Goal: Task Accomplishment & Management: Manage account settings

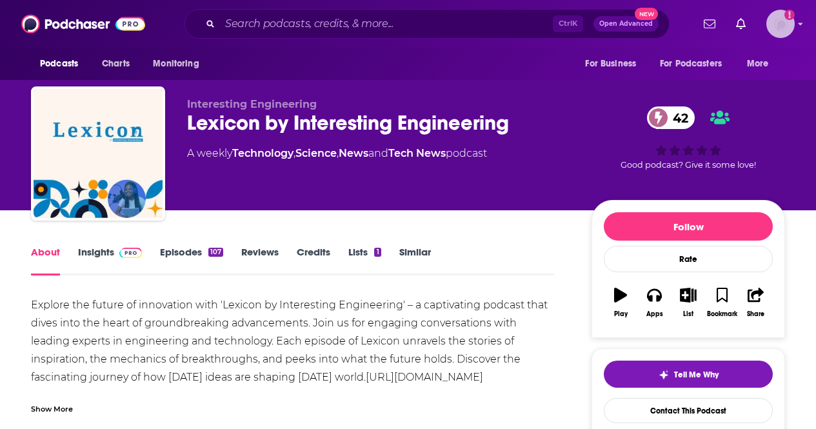
click at [793, 29] on img "Logged in as CierraSunPR" at bounding box center [781, 24] width 28 height 28
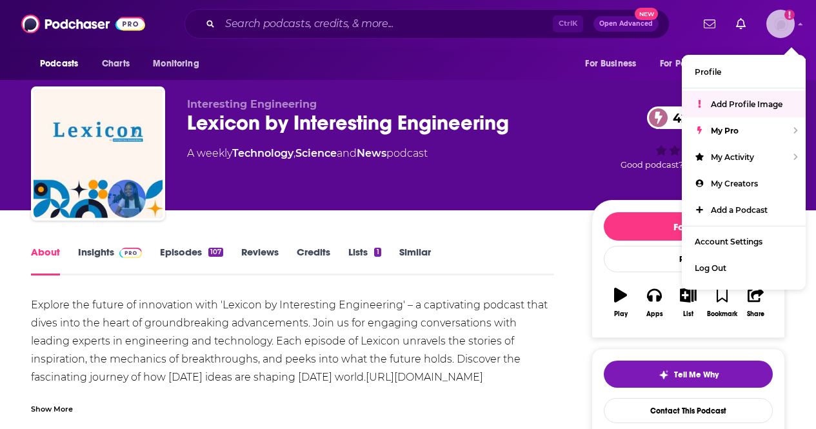
click at [733, 95] on link "Add Profile Image" at bounding box center [744, 104] width 124 height 26
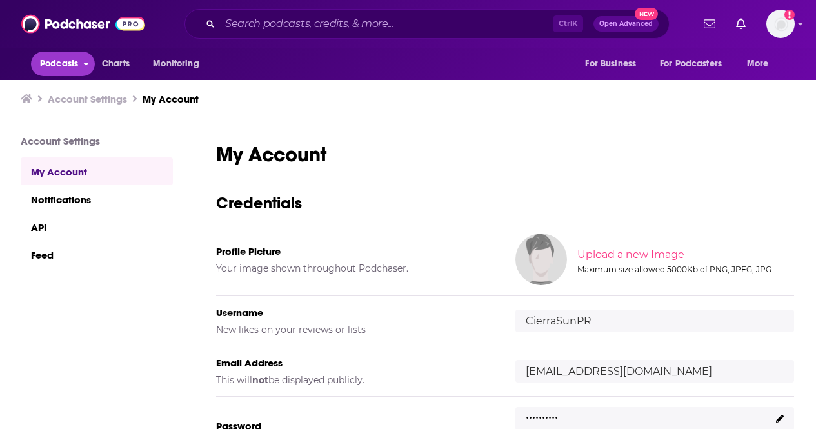
click at [63, 64] on span "Podcasts" at bounding box center [59, 64] width 38 height 18
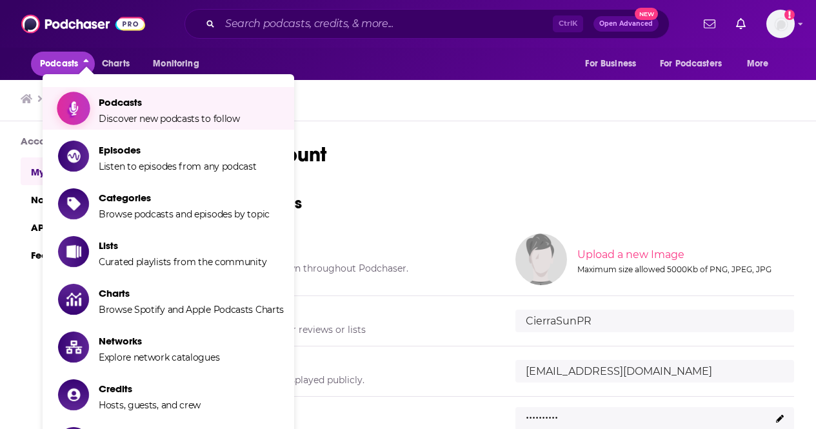
click at [134, 106] on span "Podcasts" at bounding box center [169, 102] width 141 height 12
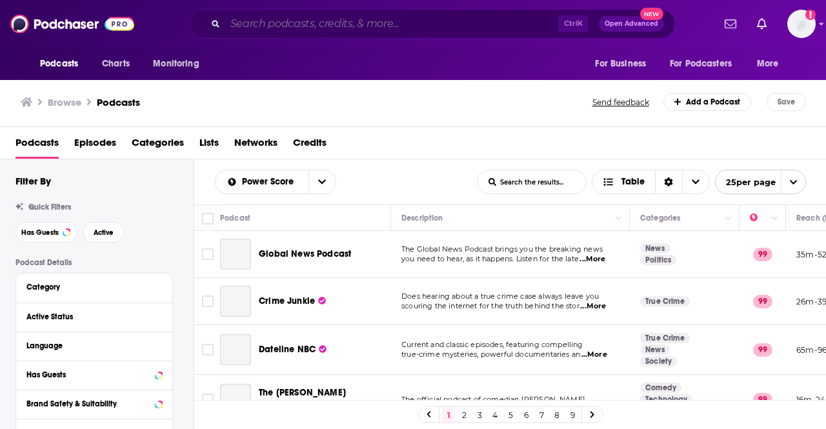
click at [298, 26] on input "Search podcasts, credits, & more..." at bounding box center [391, 24] width 333 height 21
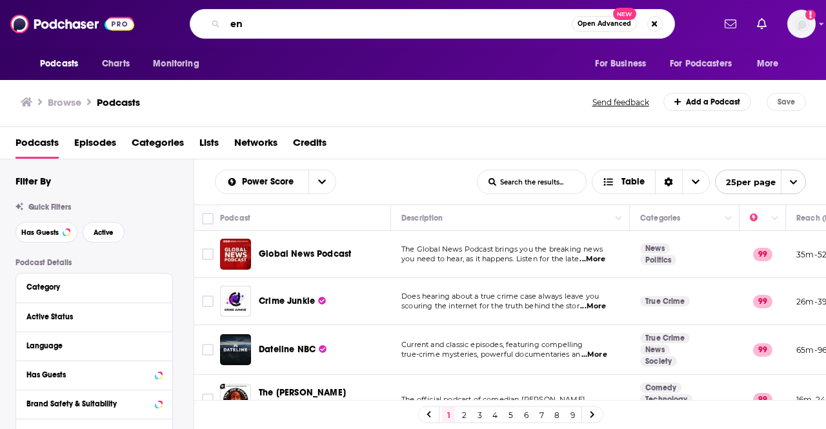
type input "e"
click at [165, 145] on span "Categories" at bounding box center [158, 145] width 52 height 26
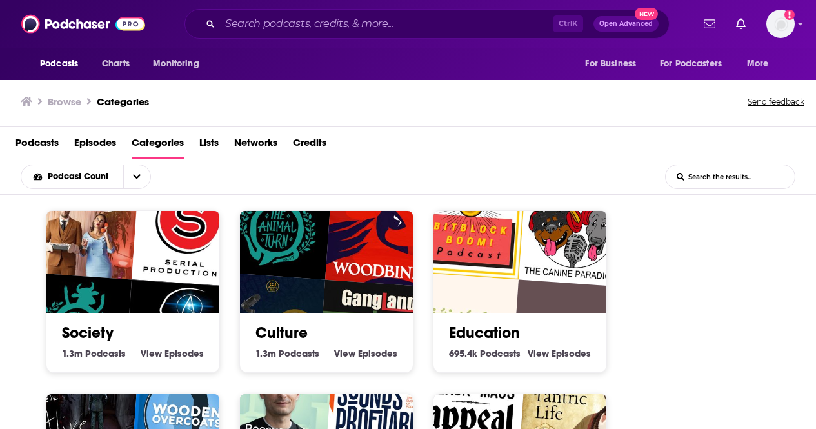
click at [700, 177] on input "List Search Input" at bounding box center [730, 176] width 129 height 23
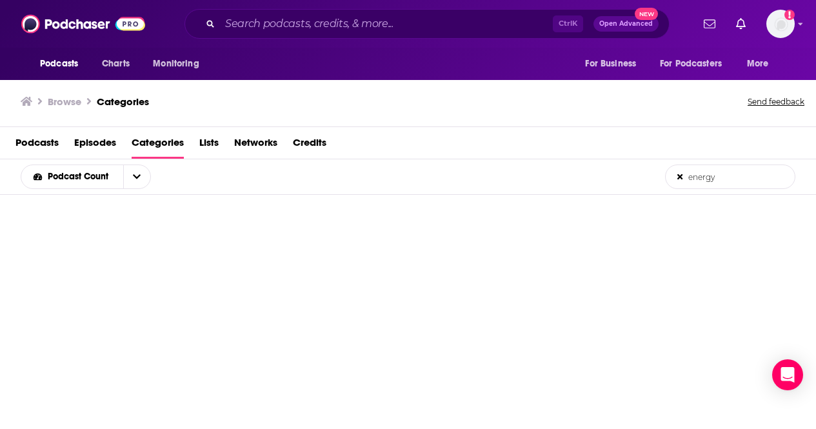
type input "energy"
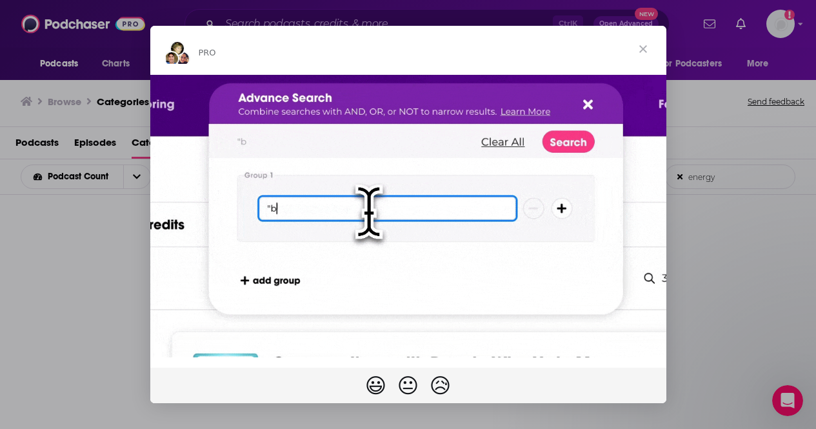
click at [640, 50] on span "Close" at bounding box center [643, 49] width 46 height 46
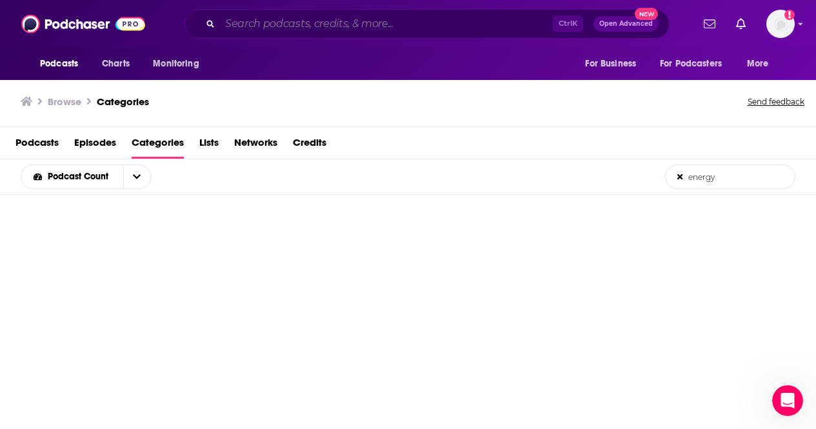
click at [514, 30] on input "Search podcasts, credits, & more..." at bounding box center [386, 24] width 333 height 21
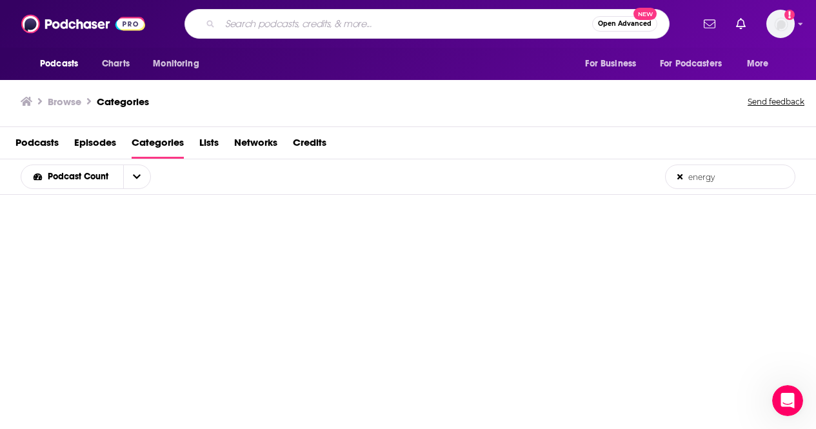
click at [628, 25] on span "Open Advanced" at bounding box center [625, 24] width 54 height 6
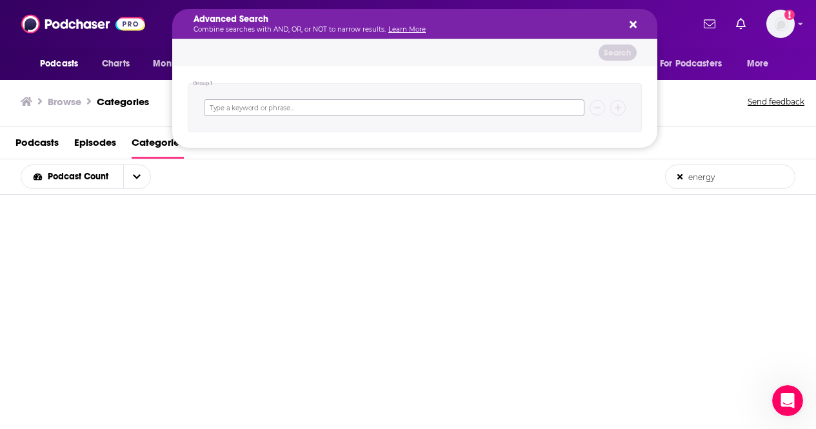
click at [285, 114] on input "Search podcasts, credits, & more..." at bounding box center [394, 107] width 381 height 17
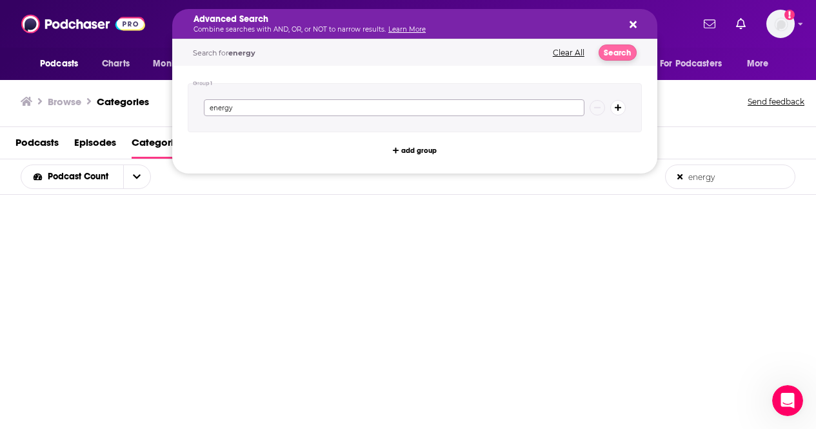
type input "energy"
click at [621, 54] on button "Search" at bounding box center [618, 53] width 38 height 16
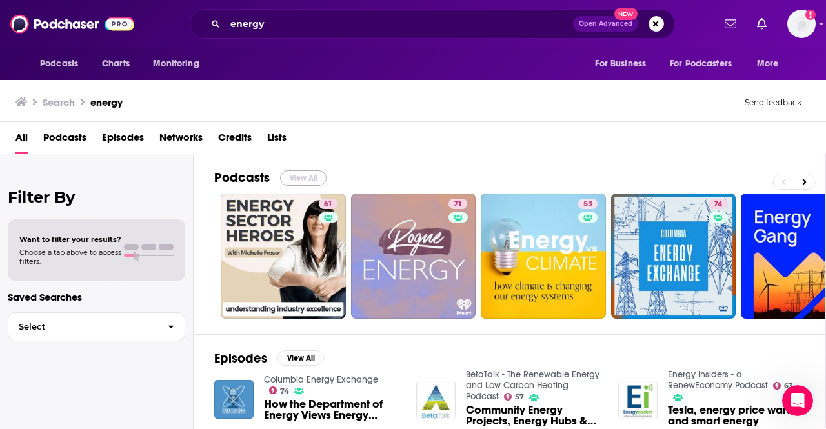
click at [301, 176] on button "View All" at bounding box center [303, 177] width 46 height 15
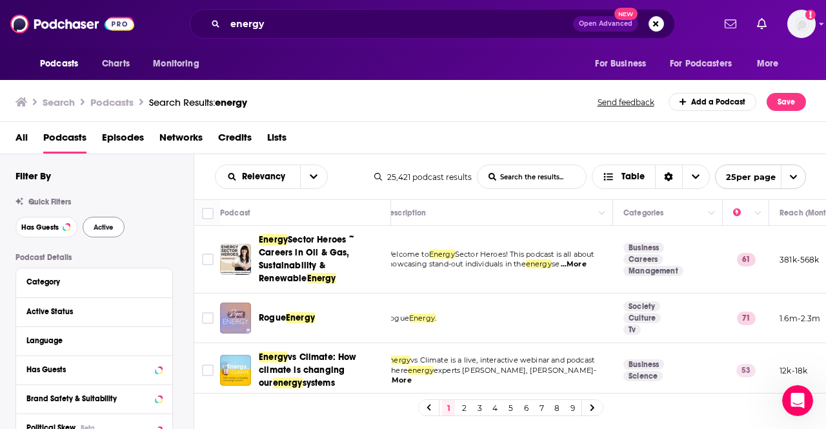
scroll to position [25, 0]
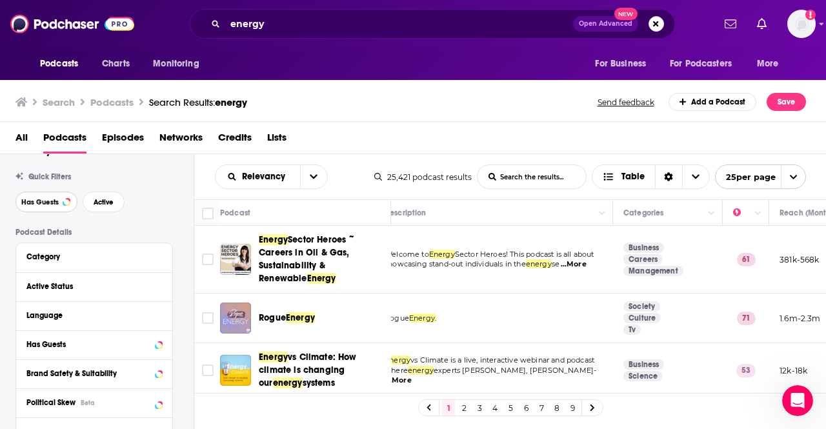
click at [43, 204] on span "Has Guests" at bounding box center [39, 202] width 37 height 7
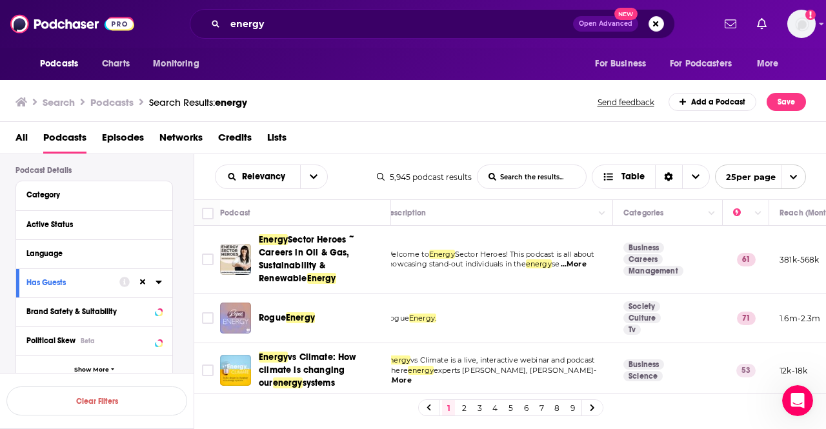
scroll to position [110, 0]
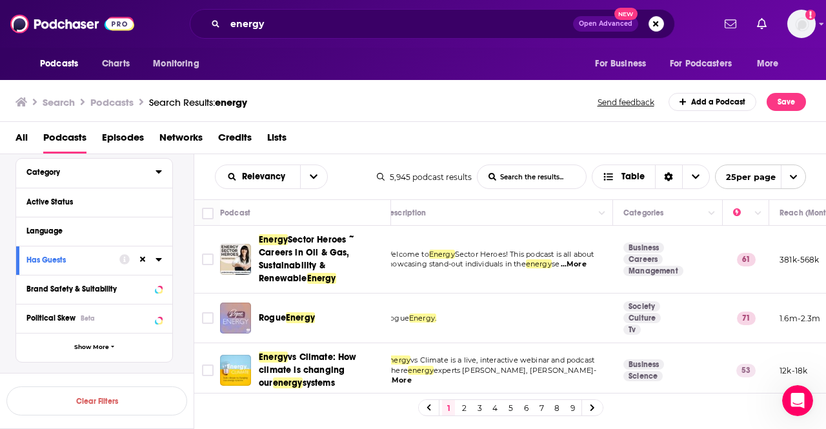
click at [154, 174] on button "Category" at bounding box center [90, 172] width 129 height 16
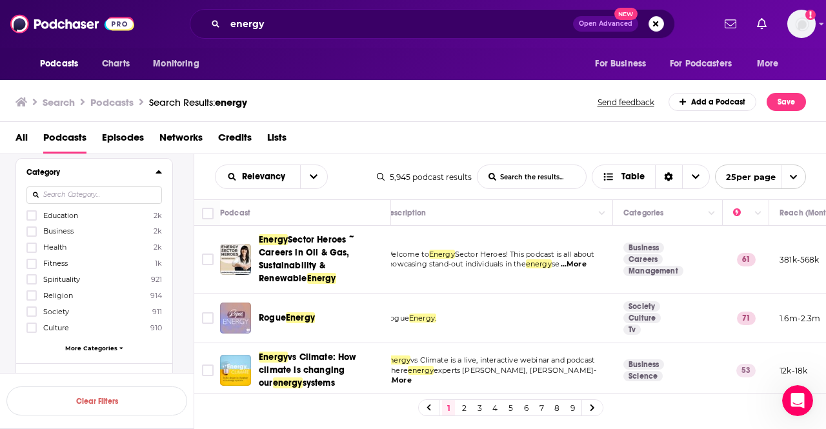
click at [154, 174] on button "Category" at bounding box center [90, 172] width 129 height 16
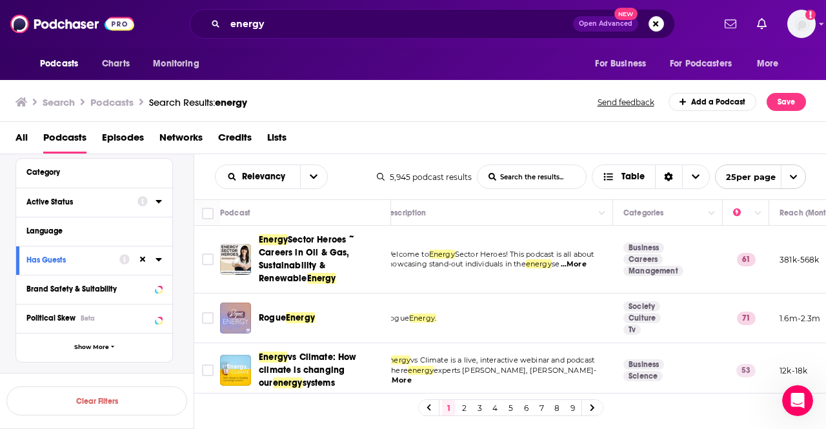
click at [161, 200] on icon at bounding box center [159, 201] width 6 height 10
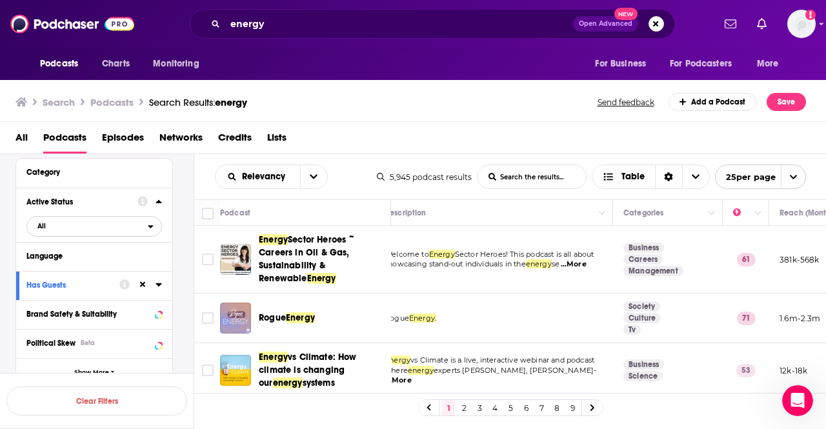
click at [150, 226] on icon "open menu" at bounding box center [151, 226] width 6 height 9
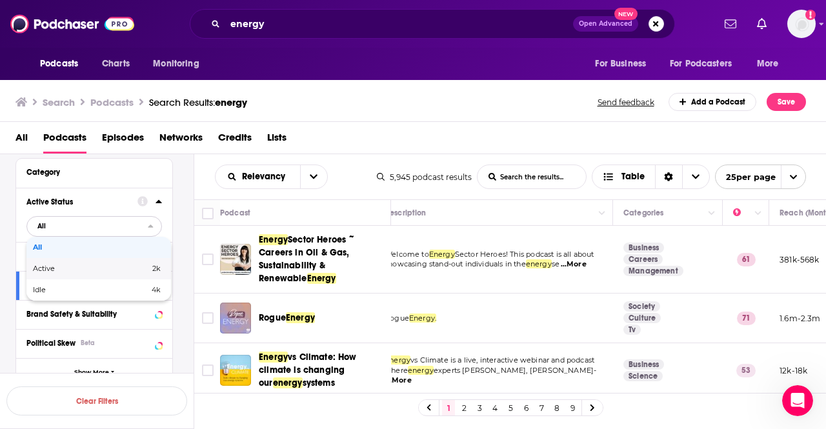
click at [128, 267] on span "2k" at bounding box center [131, 268] width 59 height 7
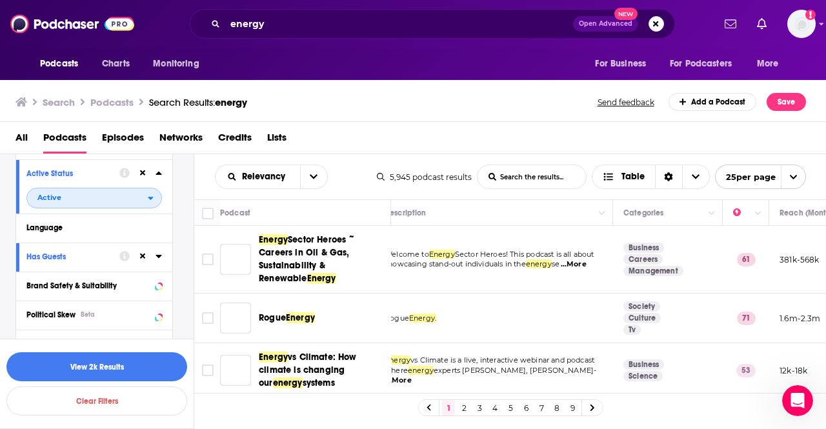
scroll to position [157, 0]
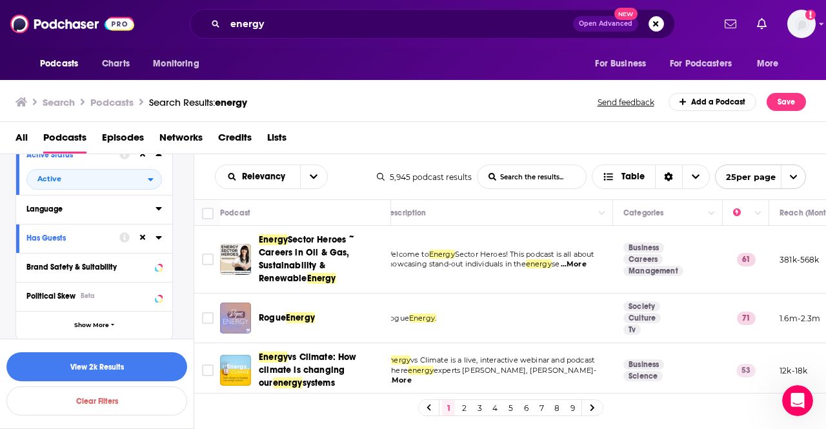
click at [156, 214] on icon at bounding box center [159, 208] width 6 height 10
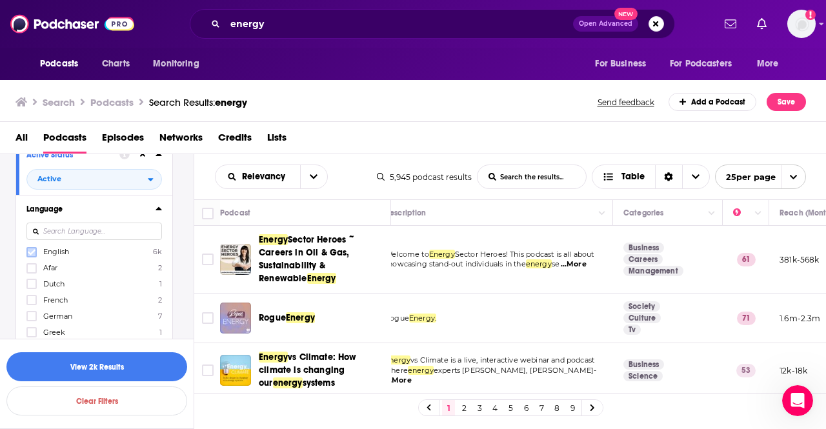
click at [30, 252] on icon at bounding box center [32, 252] width 8 height 8
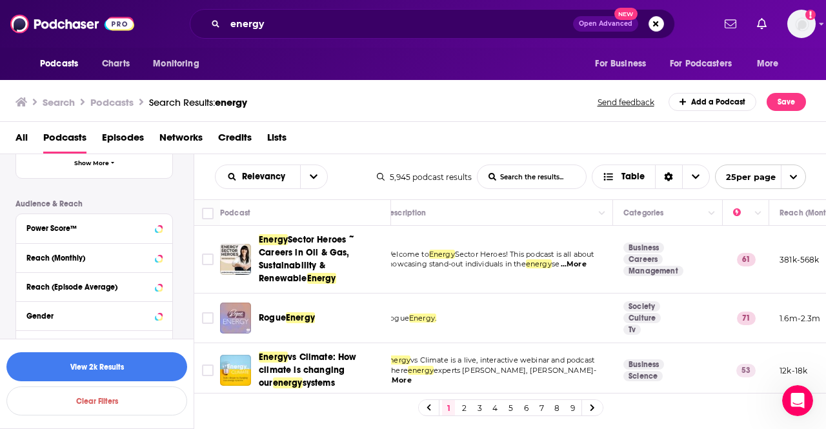
scroll to position [496, 0]
click at [161, 230] on icon at bounding box center [159, 227] width 6 height 10
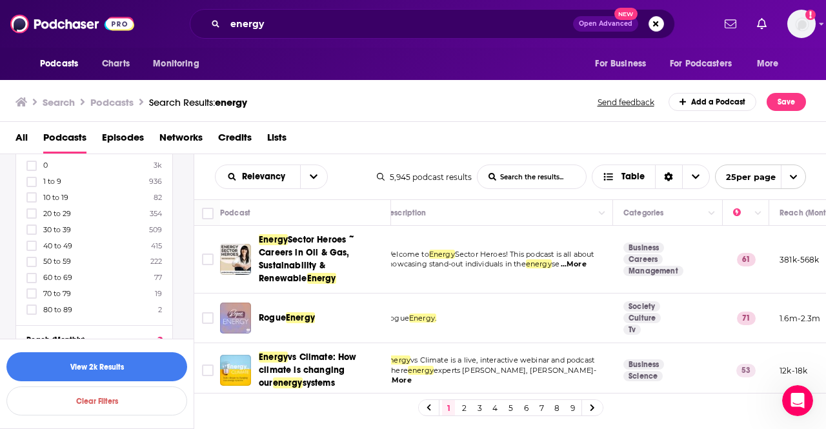
scroll to position [578, 0]
click at [33, 305] on icon at bounding box center [32, 309] width 8 height 8
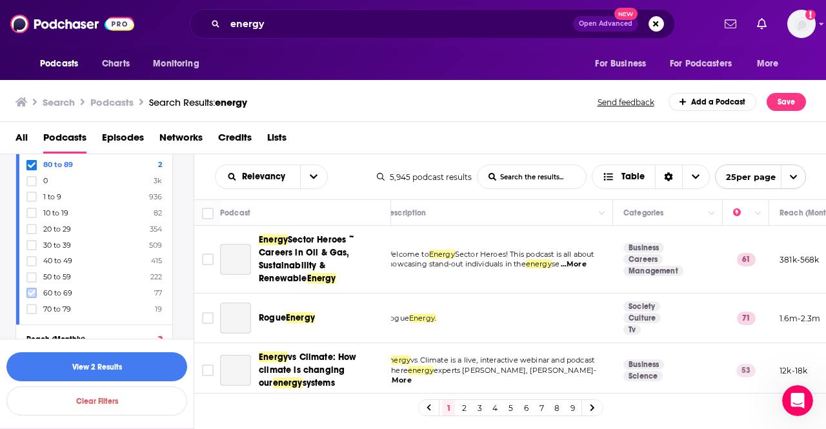
click at [34, 290] on icon at bounding box center [32, 293] width 8 height 6
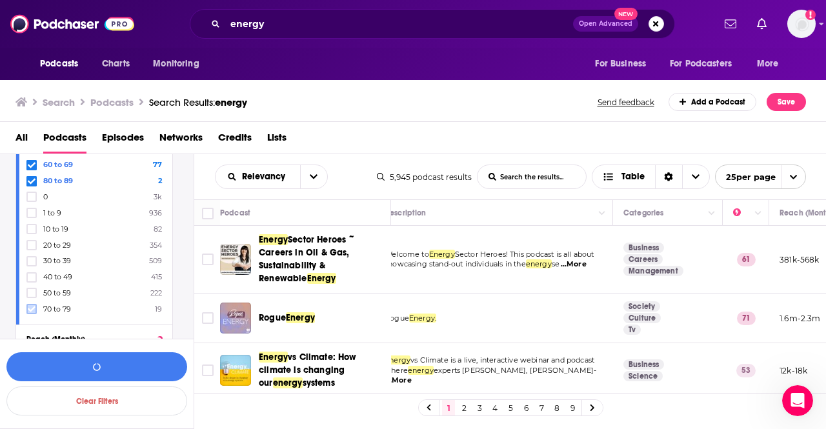
click at [35, 305] on icon at bounding box center [32, 309] width 8 height 8
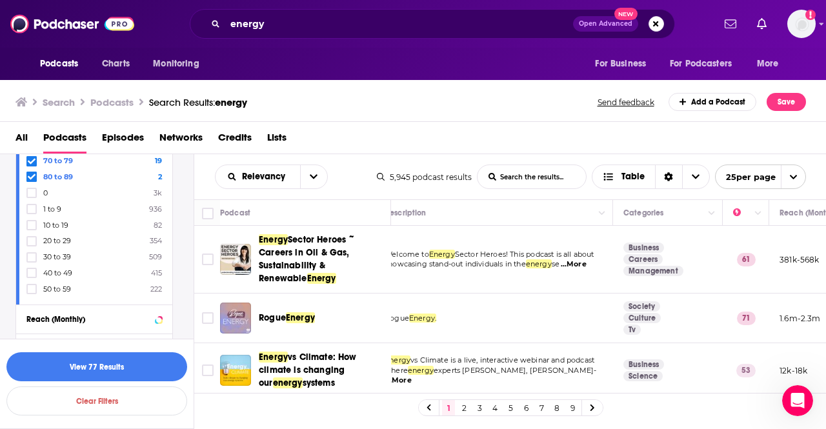
scroll to position [598, 0]
click at [35, 286] on label at bounding box center [31, 288] width 10 height 10
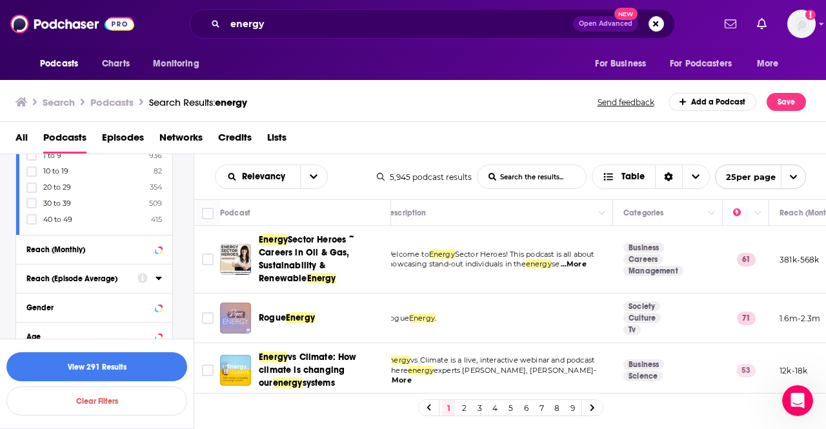
scroll to position [684, 0]
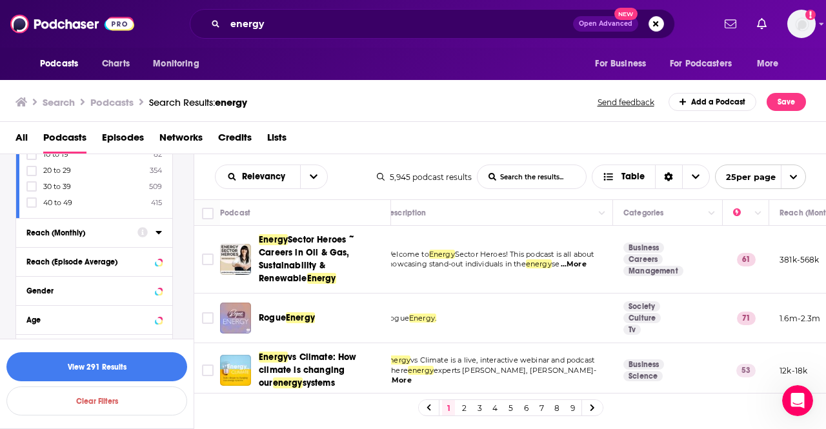
click at [128, 228] on div "Reach (Monthly)" at bounding box center [77, 232] width 103 height 9
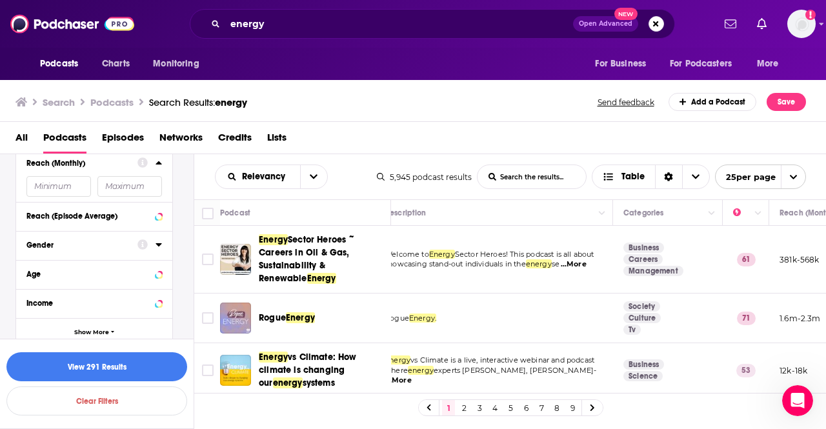
scroll to position [771, 0]
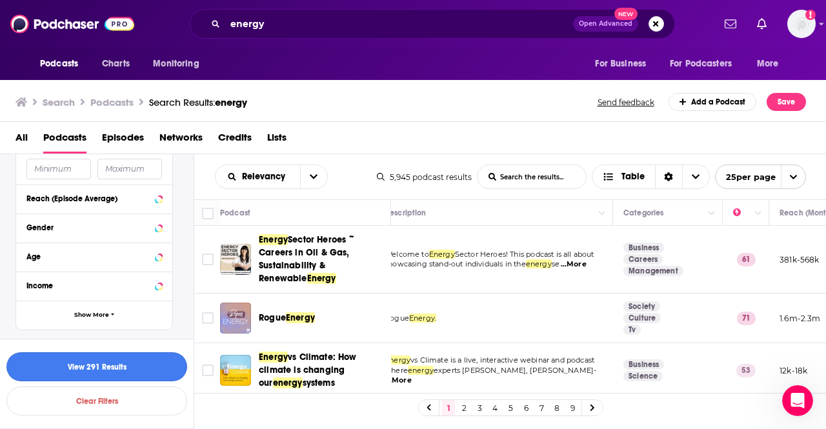
click at [81, 364] on button "View 291 Results" at bounding box center [96, 366] width 181 height 29
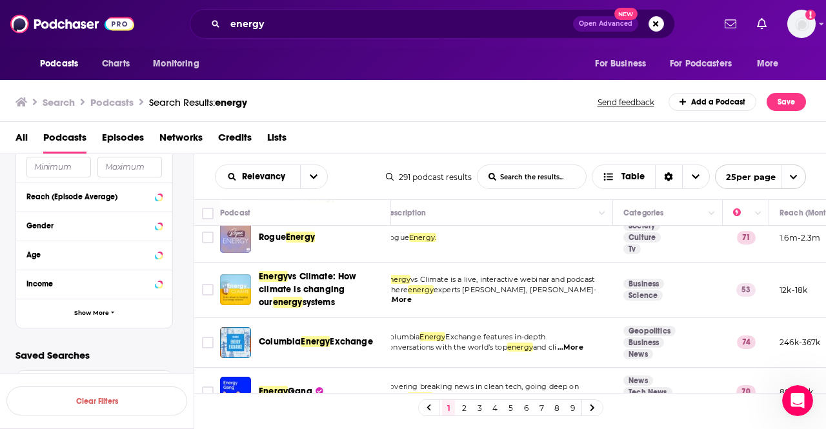
scroll to position [0, 17]
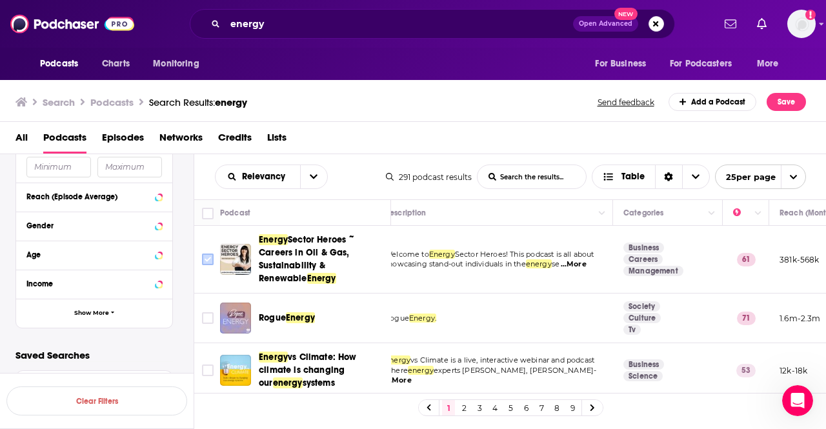
click at [208, 257] on input "Toggle select row" at bounding box center [208, 260] width 12 height 12
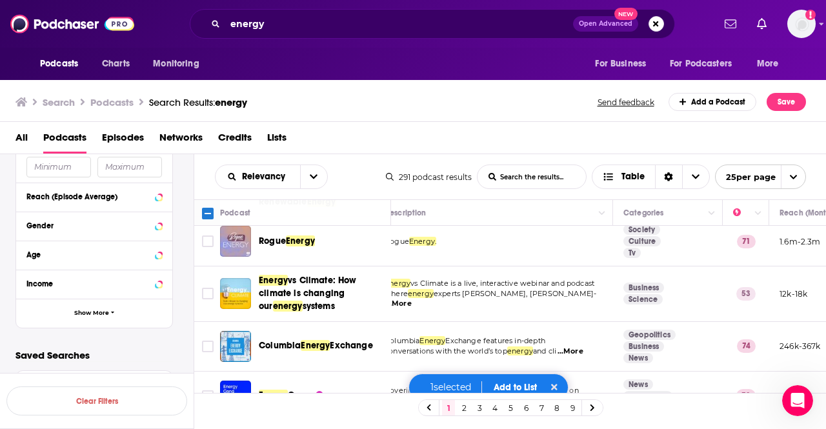
scroll to position [77, 0]
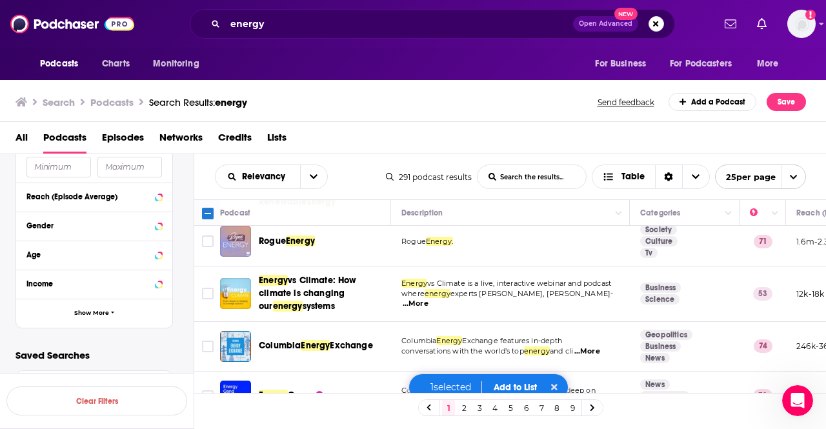
click at [429, 299] on span "...More" at bounding box center [416, 304] width 26 height 10
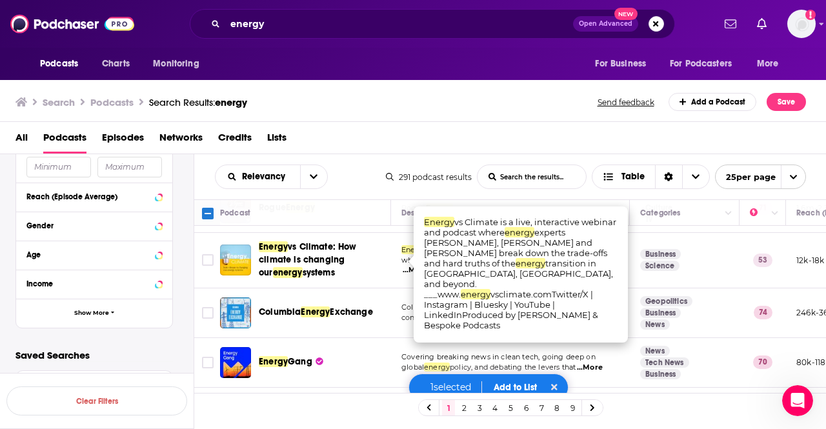
scroll to position [115, 0]
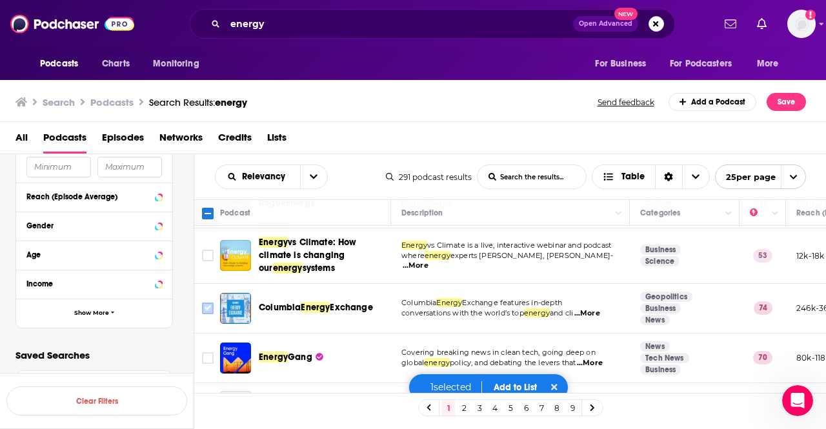
click at [210, 305] on input "Toggle select row" at bounding box center [208, 309] width 12 height 12
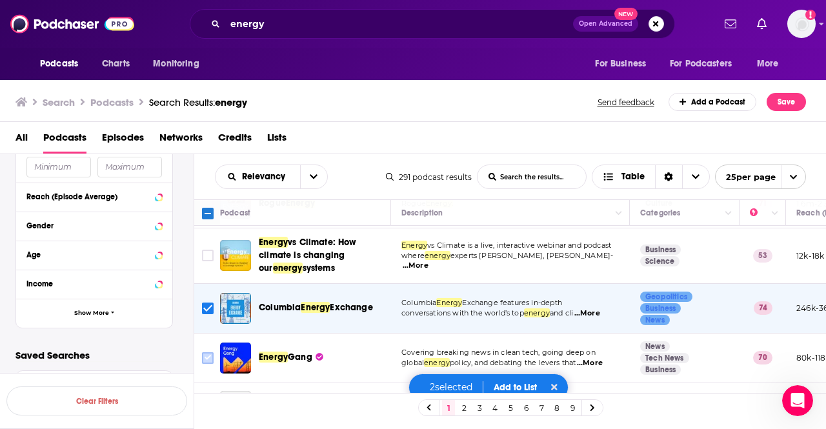
click at [208, 359] on input "Toggle select row" at bounding box center [208, 358] width 12 height 12
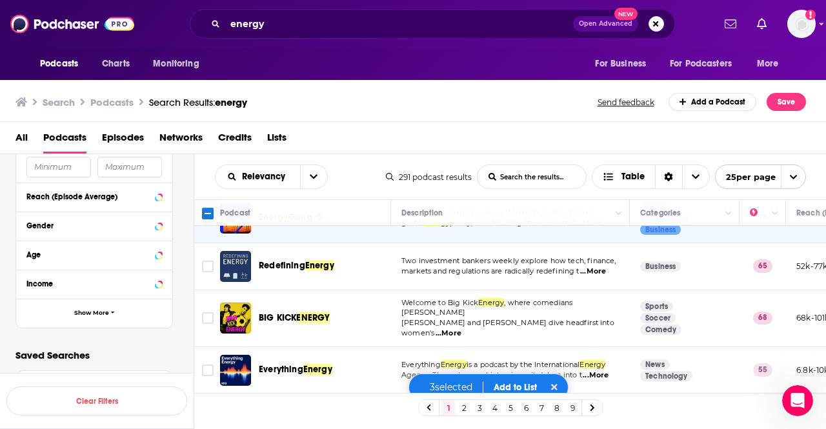
scroll to position [256, 0]
click at [603, 271] on span "...More" at bounding box center [593, 271] width 26 height 10
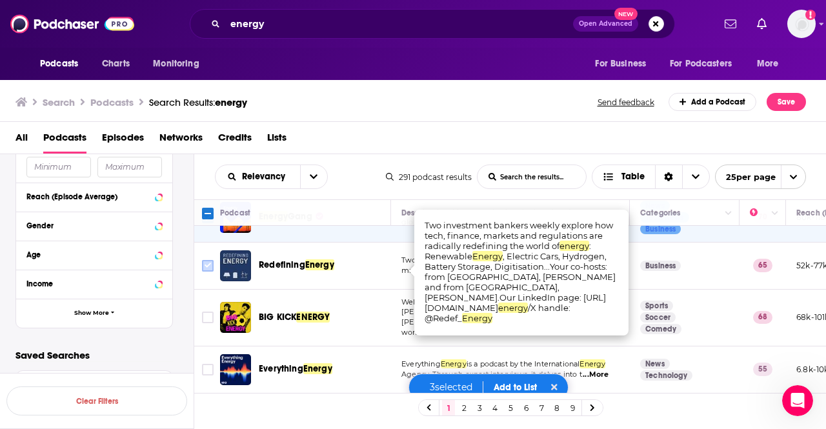
click at [208, 263] on input "Toggle select row" at bounding box center [208, 266] width 12 height 12
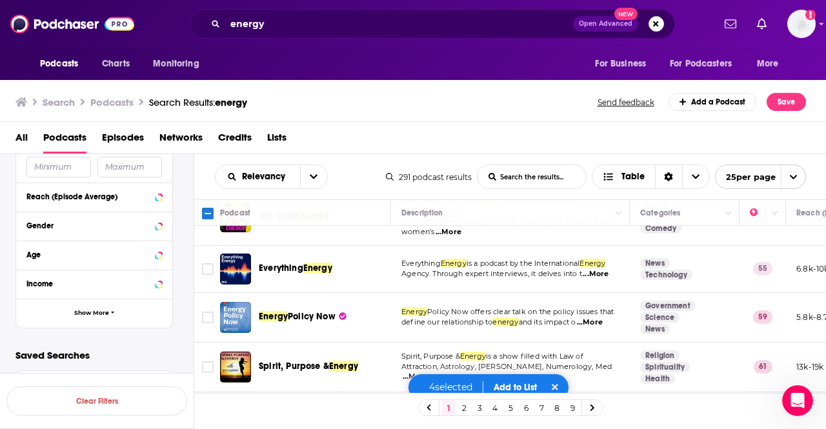
scroll to position [357, 0]
click at [209, 263] on input "Toggle select row" at bounding box center [208, 269] width 12 height 12
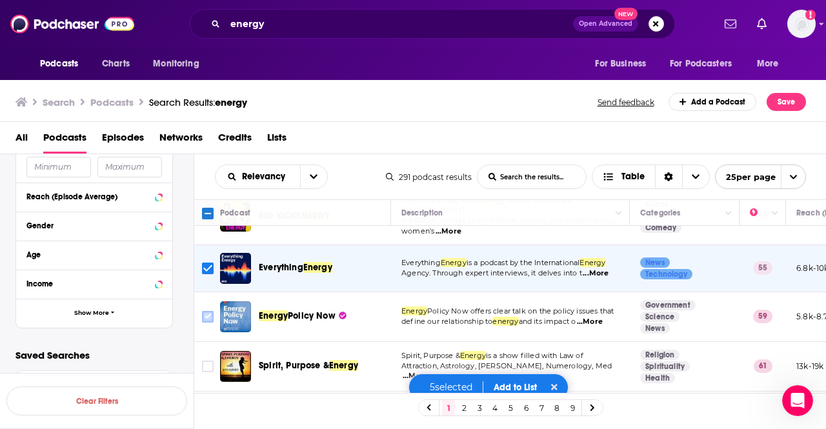
click at [207, 313] on input "Toggle select row" at bounding box center [208, 317] width 12 height 12
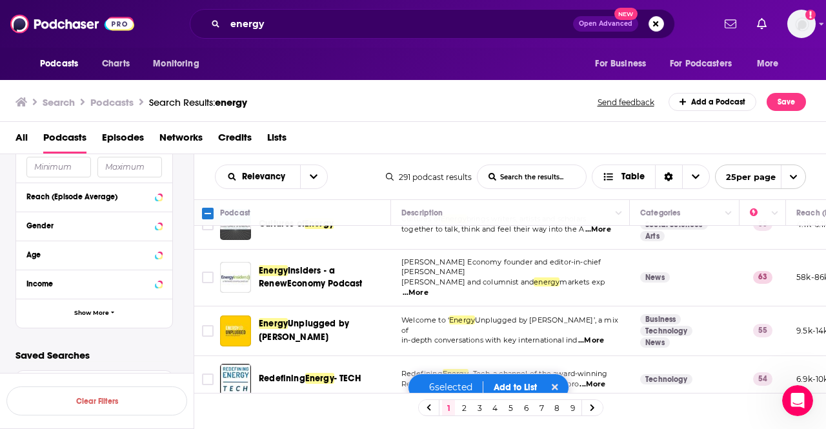
scroll to position [649, 0]
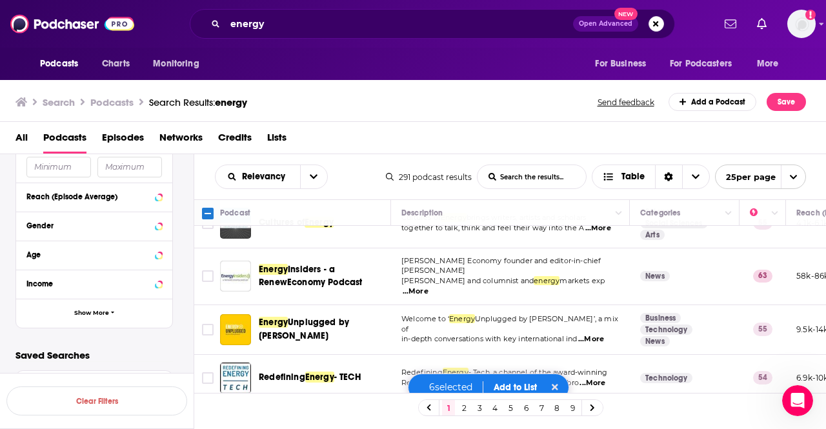
click at [429, 287] on span "...More" at bounding box center [416, 292] width 26 height 10
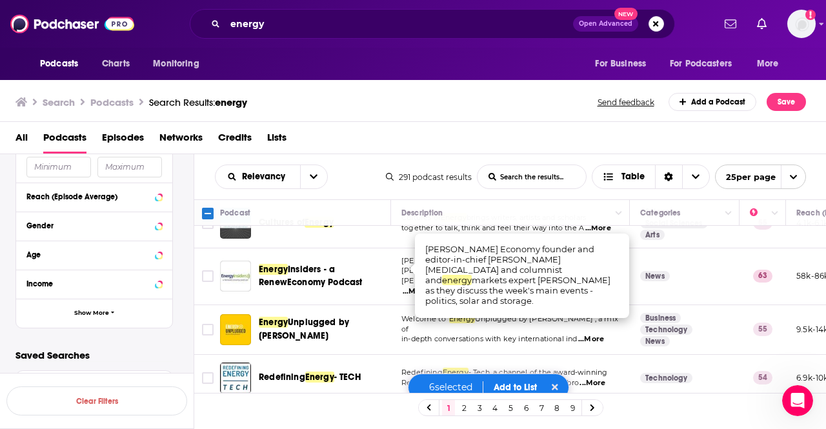
click at [425, 334] on span "in-depth conversations with key international ind" at bounding box center [489, 338] width 176 height 9
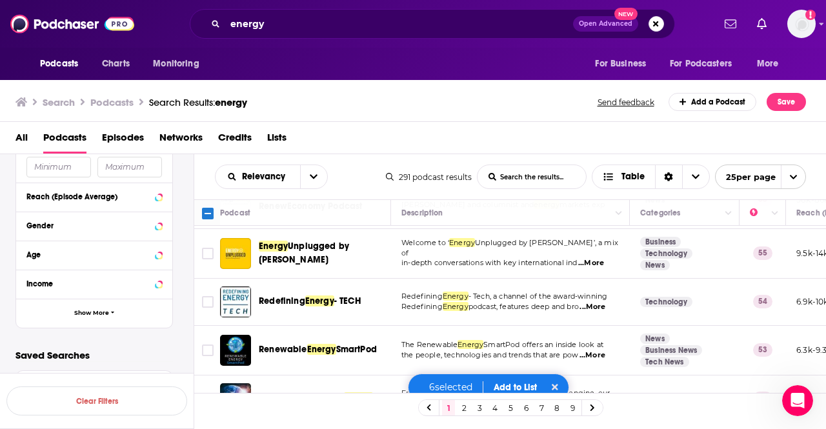
scroll to position [726, 0]
click at [596, 301] on span "...More" at bounding box center [593, 306] width 26 height 10
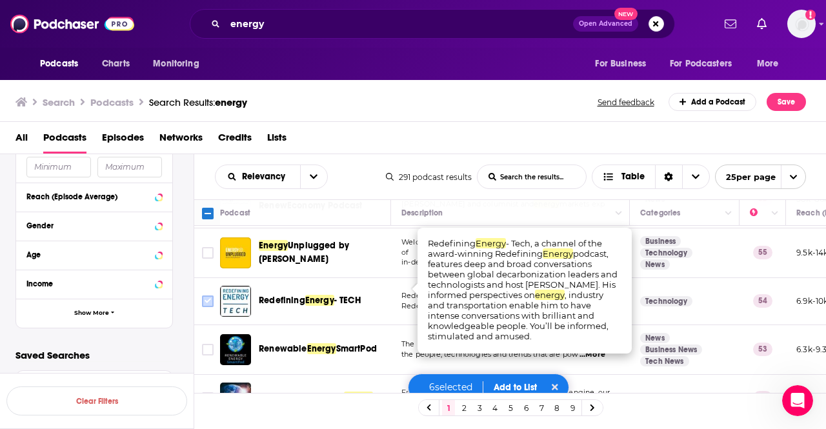
click at [210, 296] on input "Toggle select row" at bounding box center [208, 302] width 12 height 12
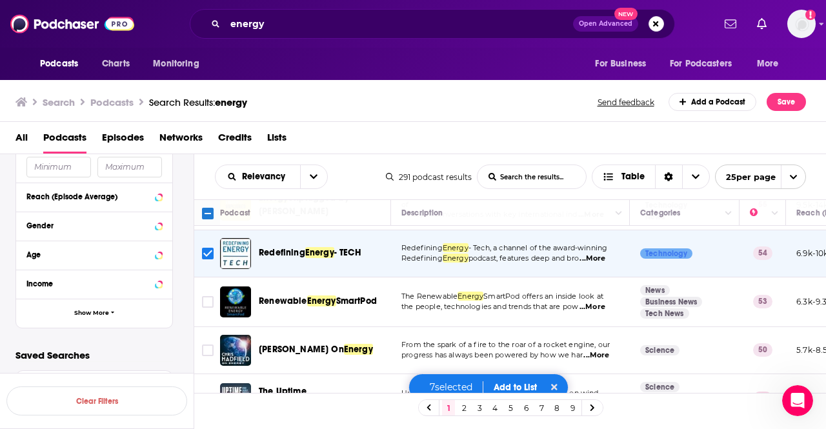
scroll to position [797, 0]
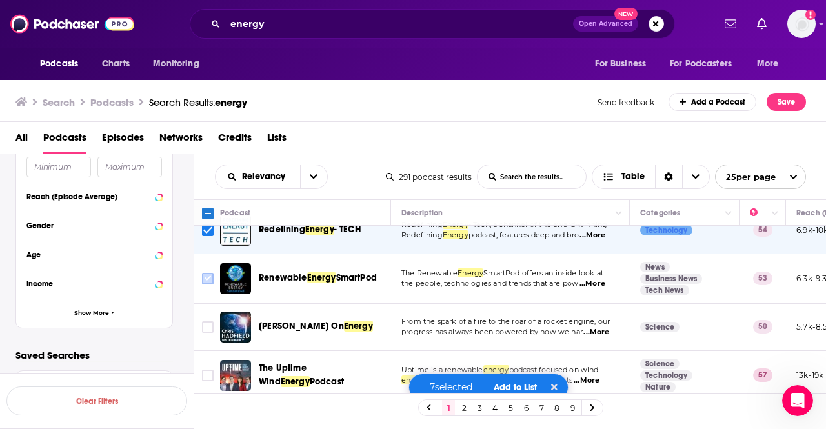
click at [204, 273] on input "Toggle select row" at bounding box center [208, 279] width 12 height 12
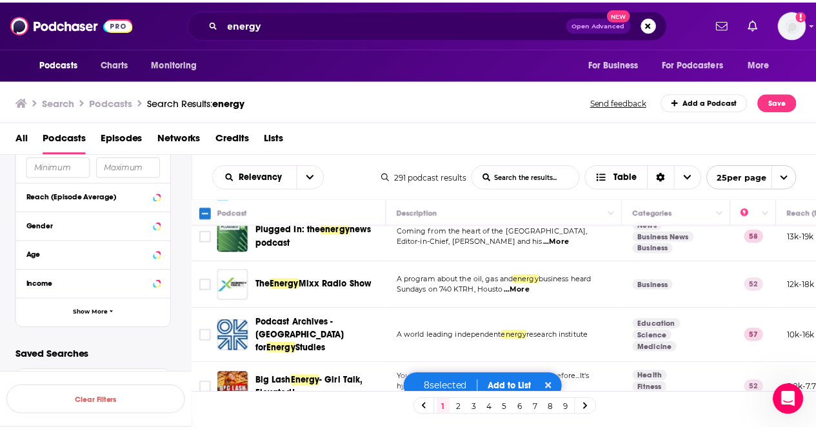
scroll to position [1089, 0]
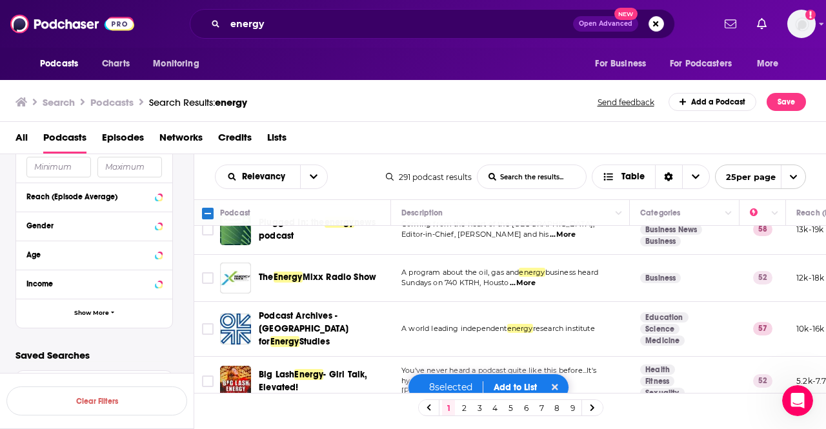
click at [511, 388] on button "Add to List" at bounding box center [515, 387] width 64 height 11
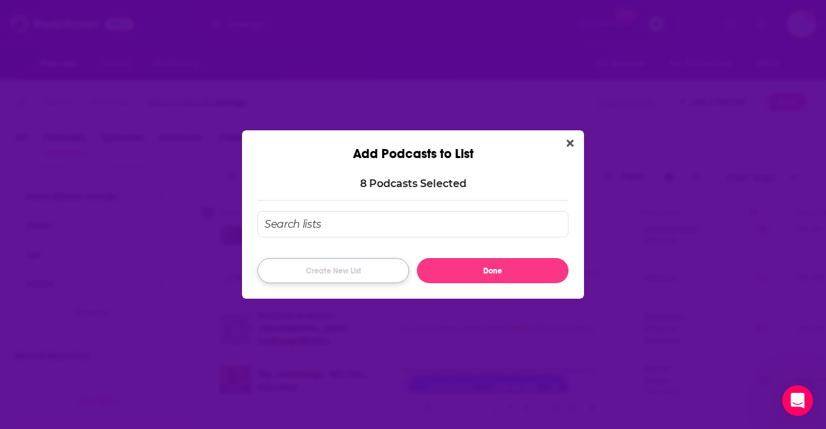
click at [309, 269] on button "Create New List" at bounding box center [334, 270] width 152 height 25
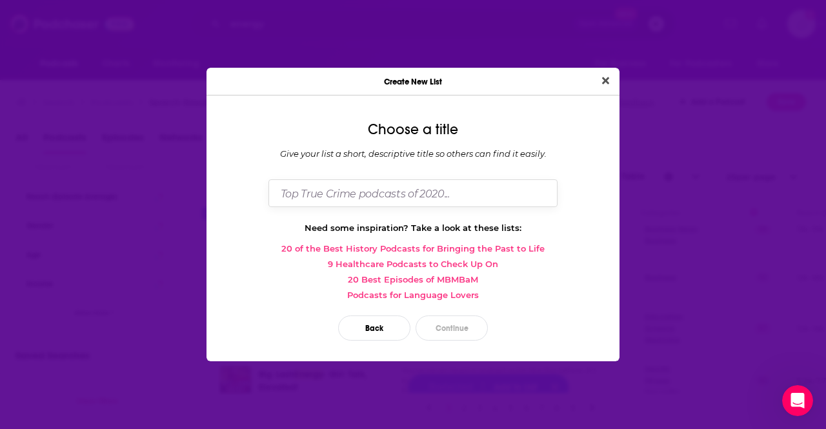
click at [333, 194] on input "Dialog" at bounding box center [412, 193] width 289 height 28
type input "Energy Transition"
click at [448, 323] on button "Continue" at bounding box center [452, 328] width 72 height 25
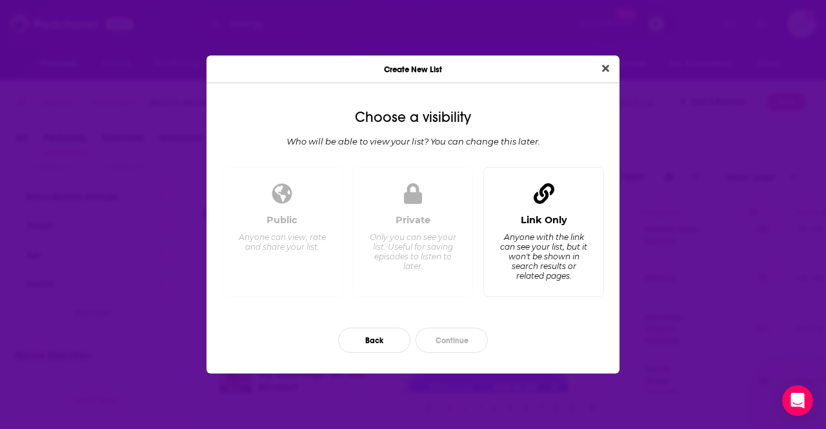
click at [530, 272] on div "Anyone with the link can see your list, but it won't be shown in search results…" at bounding box center [544, 256] width 88 height 48
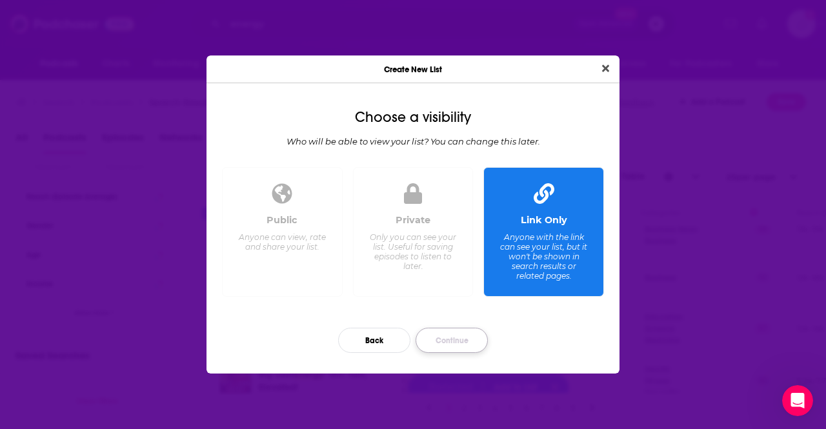
click at [447, 342] on button "Continue" at bounding box center [452, 340] width 72 height 25
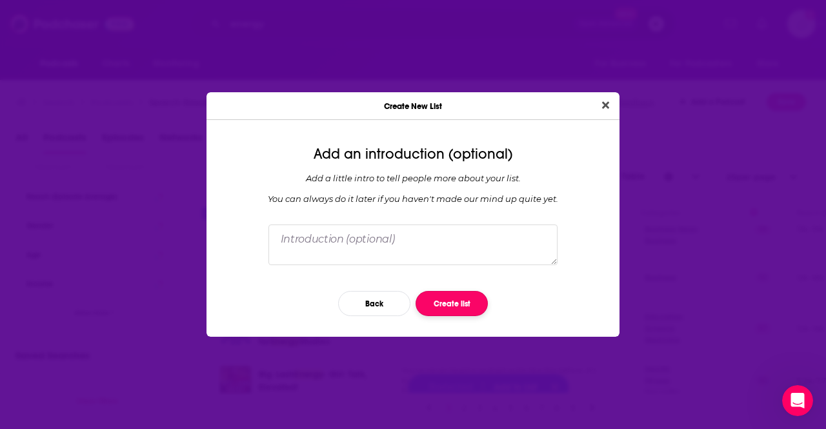
click at [461, 301] on button "Create list" at bounding box center [452, 303] width 72 height 25
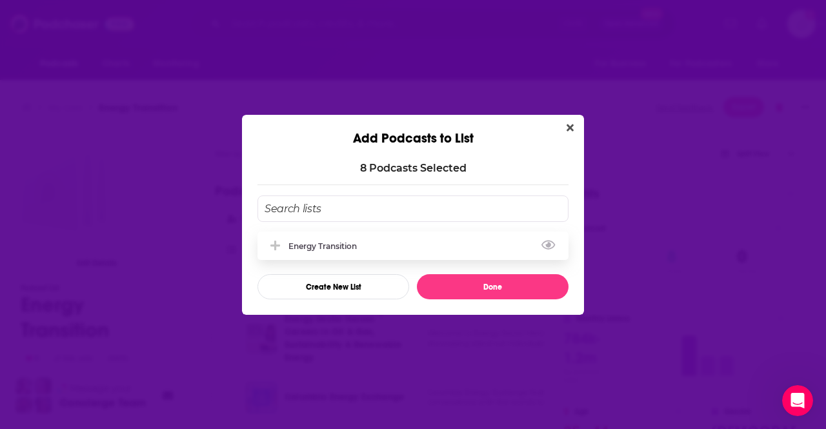
click at [363, 250] on div "Energy Transition" at bounding box center [413, 246] width 311 height 28
click at [359, 248] on button "View Link" at bounding box center [361, 248] width 8 height 1
click at [276, 245] on icon "Add Podcast To List" at bounding box center [275, 246] width 10 height 2
click at [540, 242] on div "Energy Transition" at bounding box center [413, 246] width 311 height 28
click at [541, 243] on div "Energy Transition" at bounding box center [413, 246] width 311 height 28
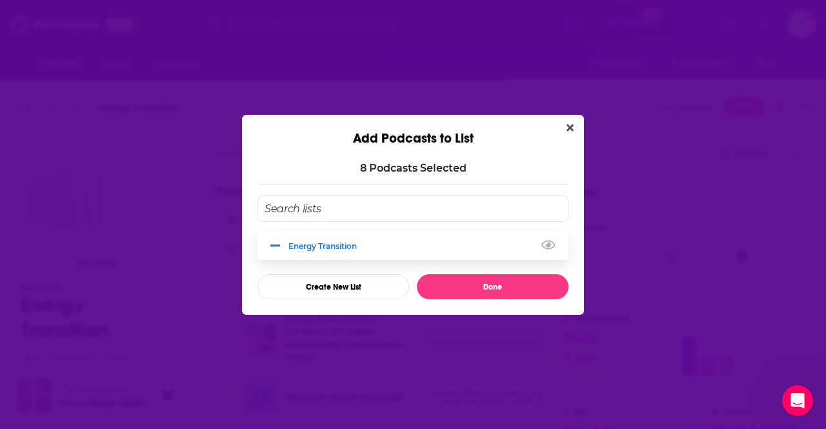
click at [354, 240] on div "Energy Transition" at bounding box center [413, 246] width 311 height 28
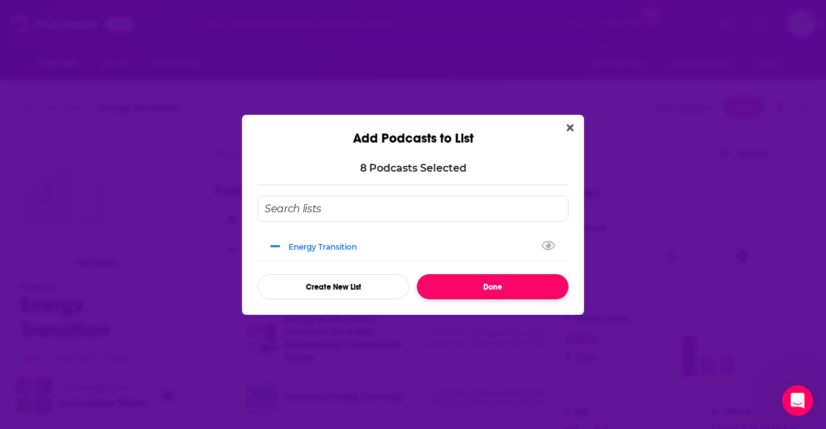
click at [480, 279] on button "Done" at bounding box center [493, 286] width 152 height 25
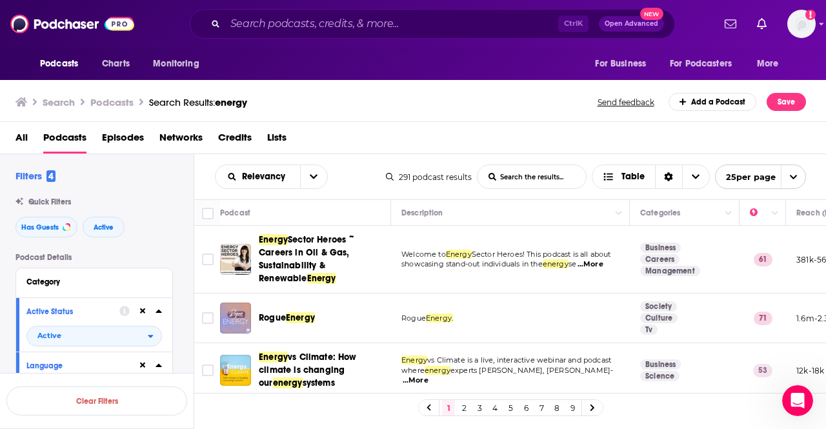
click at [464, 408] on link "2" at bounding box center [464, 407] width 13 height 15
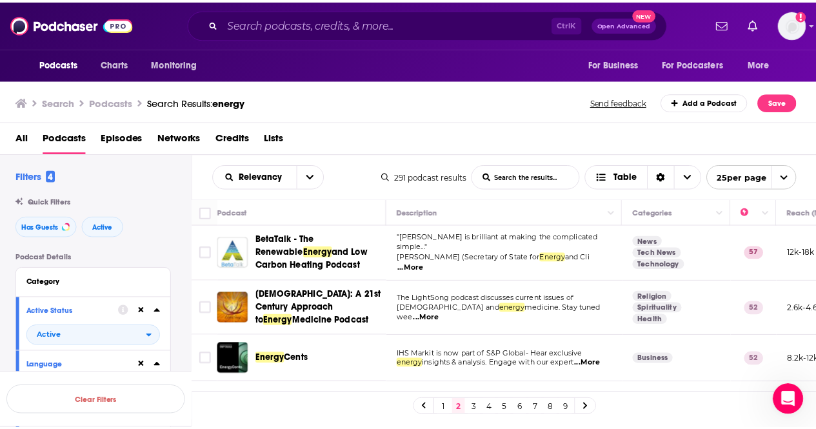
scroll to position [2, 0]
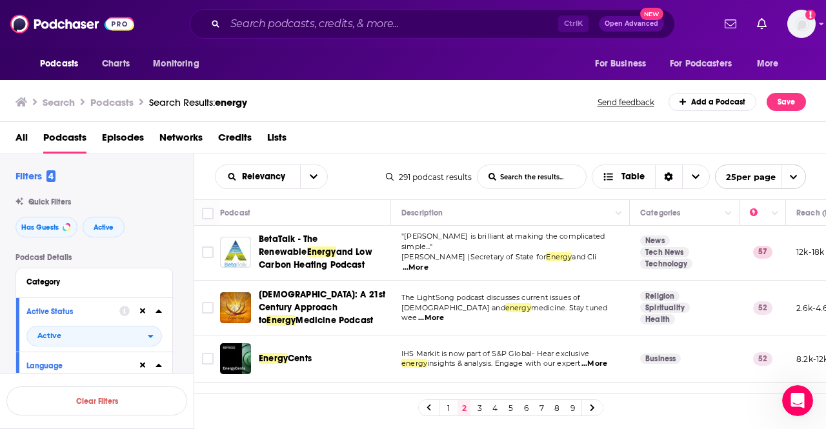
click at [429, 263] on span "...More" at bounding box center [416, 268] width 26 height 10
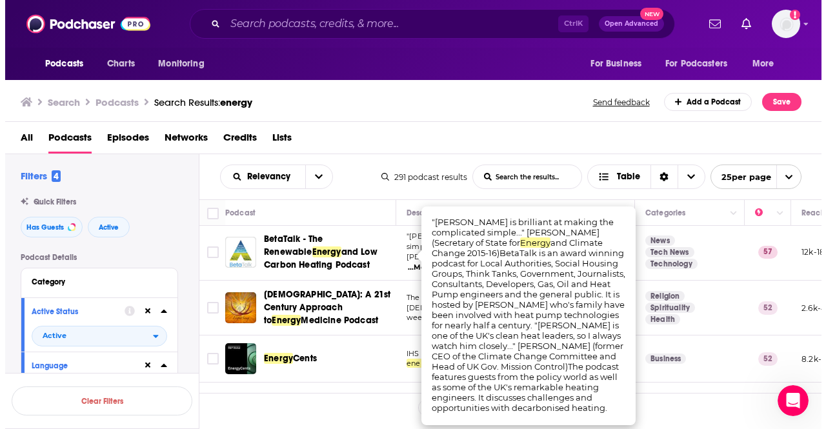
scroll to position [0, 0]
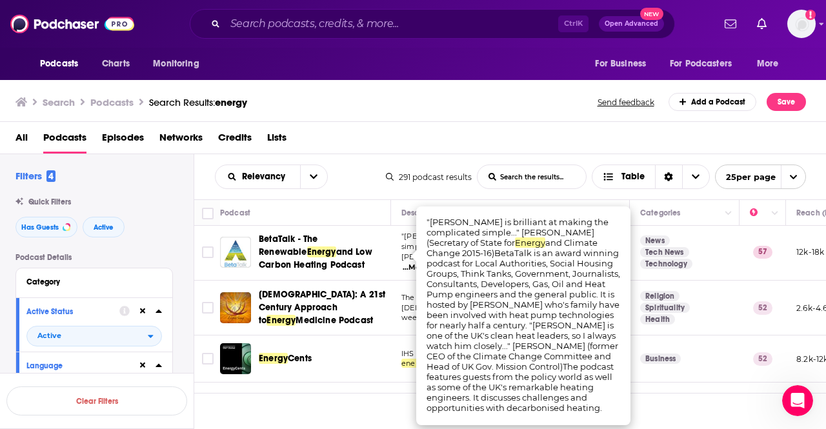
click at [494, 123] on div "All Podcasts Episodes Networks Credits Lists" at bounding box center [413, 138] width 827 height 32
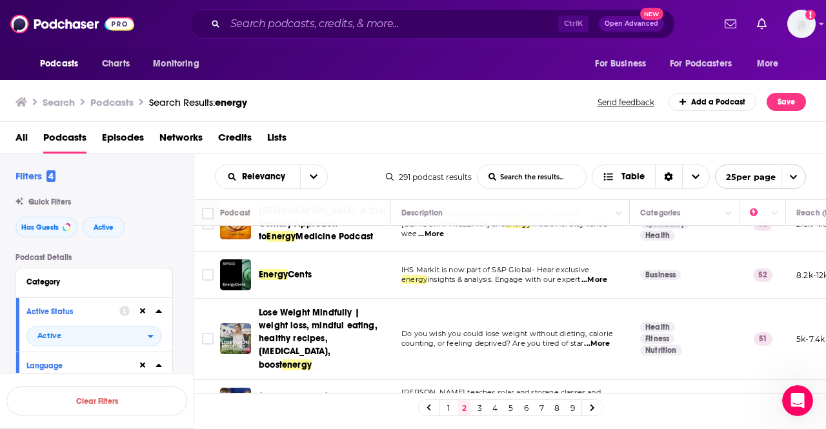
scroll to position [86, 0]
click at [596, 274] on span "...More" at bounding box center [595, 279] width 26 height 10
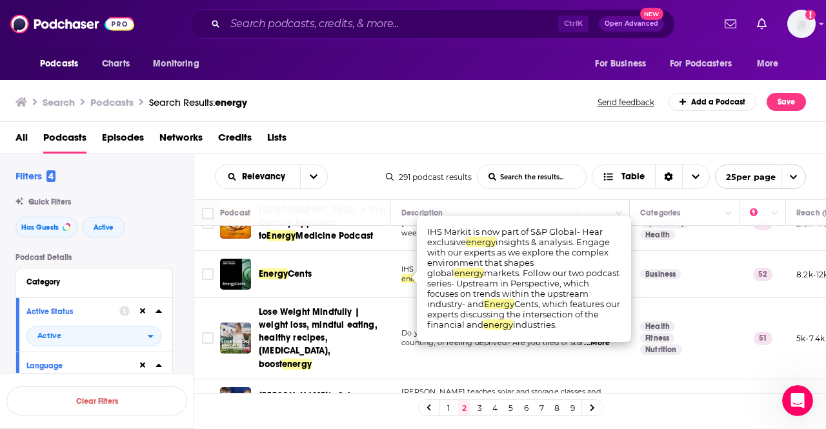
click at [501, 344] on td "Do you wish you could lose weight without dieting, calorie counting, or feeling…" at bounding box center [510, 338] width 239 height 81
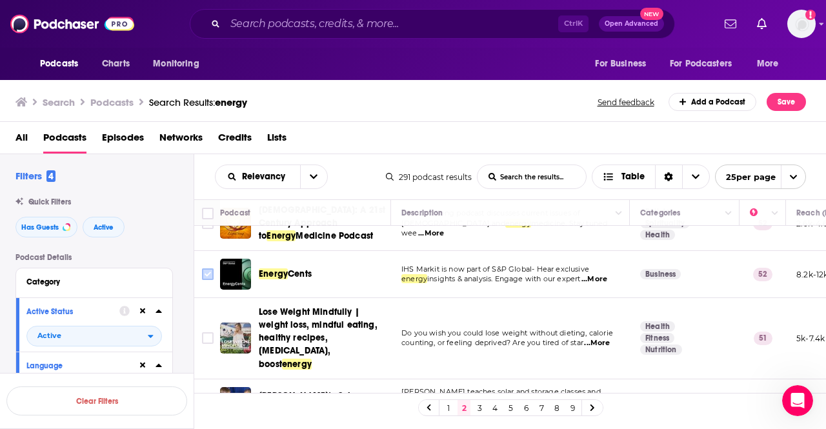
click at [209, 274] on input "Toggle select row" at bounding box center [208, 274] width 12 height 12
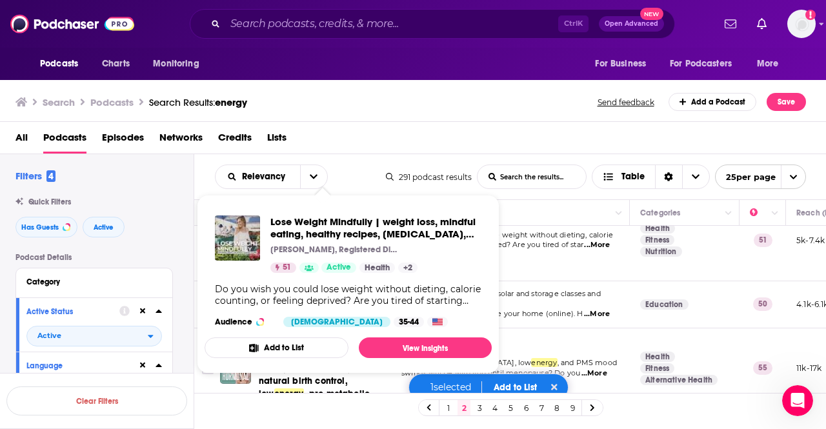
scroll to position [186, 0]
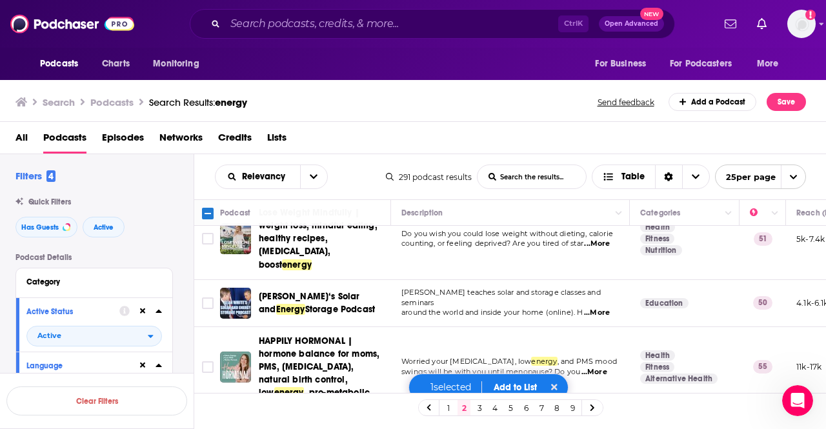
click at [540, 288] on span "[PERSON_NAME] teaches solar and storage classes and seminars" at bounding box center [500, 297] width 199 height 19
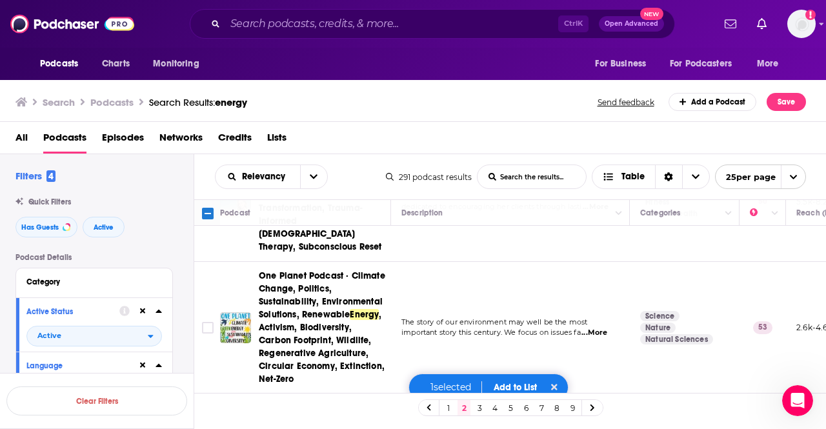
scroll to position [769, 0]
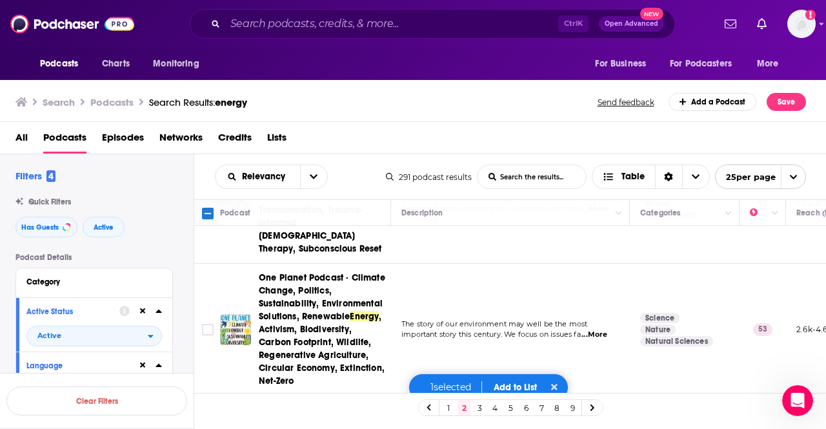
click at [212, 415] on input "Toggle select row" at bounding box center [208, 421] width 12 height 12
click at [207, 324] on input "Toggle select row" at bounding box center [208, 330] width 12 height 12
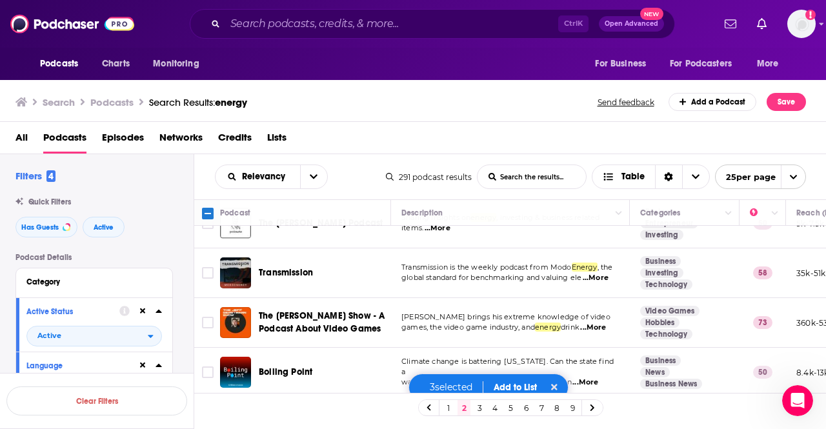
scroll to position [1116, 0]
click at [598, 377] on span "...More" at bounding box center [585, 382] width 26 height 10
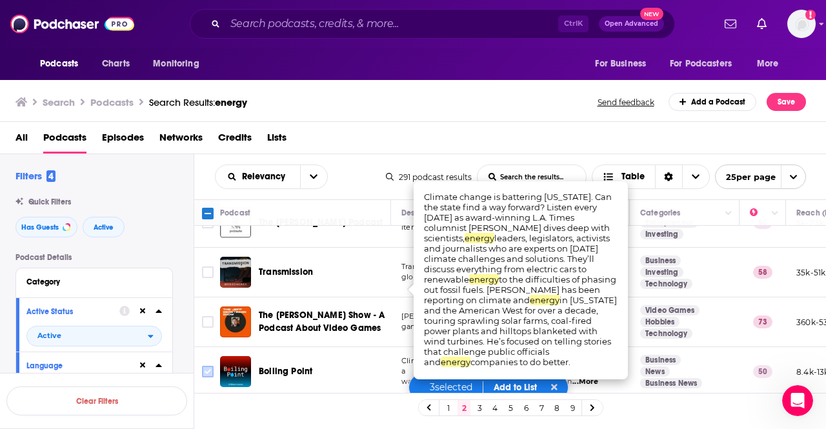
click at [205, 366] on input "Toggle select row" at bounding box center [208, 372] width 12 height 12
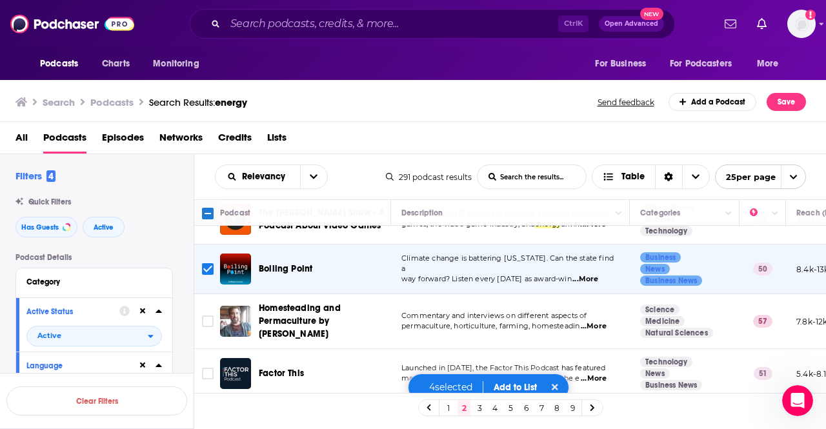
scroll to position [1219, 0]
click at [210, 367] on input "Toggle select row" at bounding box center [208, 373] width 12 height 12
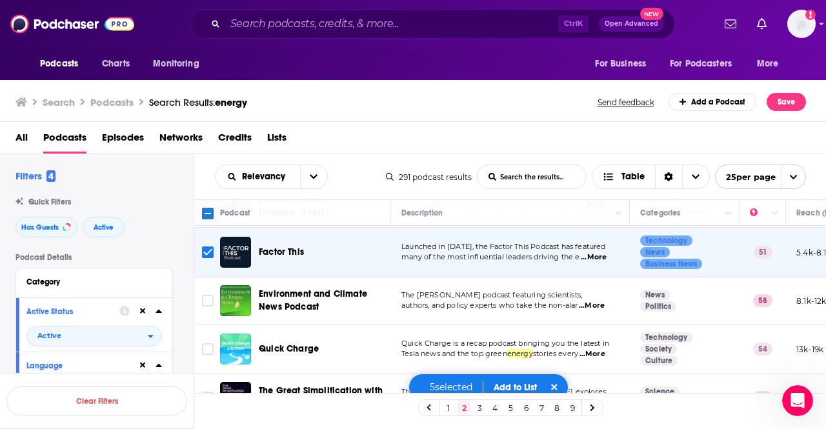
scroll to position [1340, 0]
click at [476, 410] on link "3" at bounding box center [479, 407] width 13 height 15
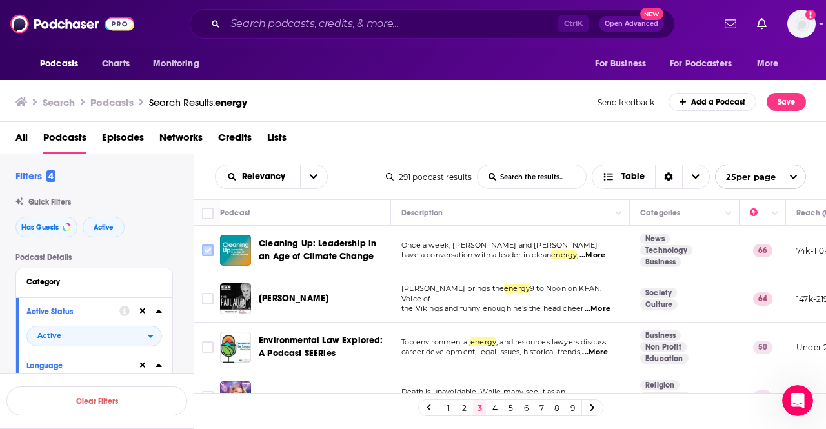
click at [211, 249] on input "Toggle select row" at bounding box center [208, 251] width 12 height 12
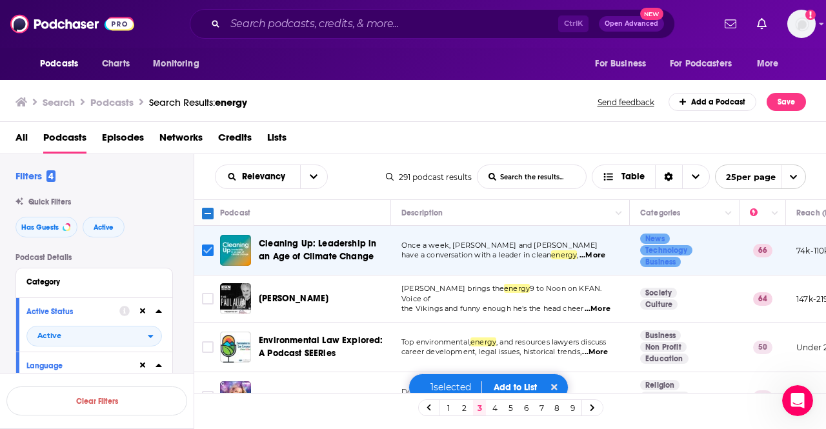
click at [207, 247] on input "Toggle select row" at bounding box center [208, 251] width 12 height 12
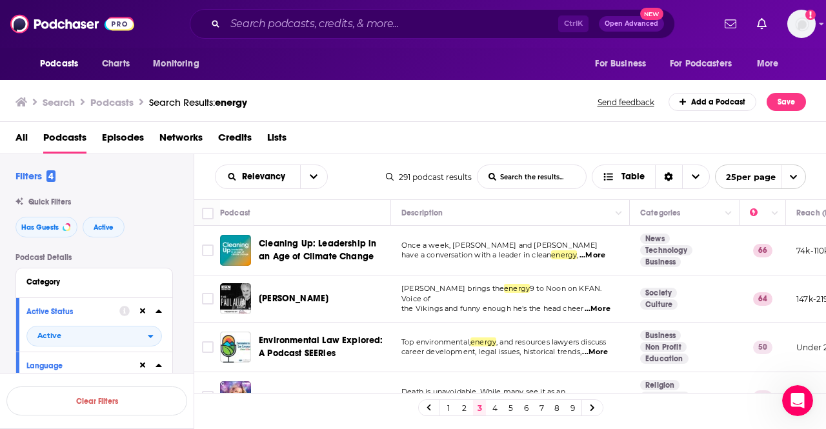
click at [455, 409] on div "1 2 3 4 5 6 7 8 9" at bounding box center [510, 408] width 185 height 17
click at [464, 407] on link "2" at bounding box center [464, 407] width 13 height 15
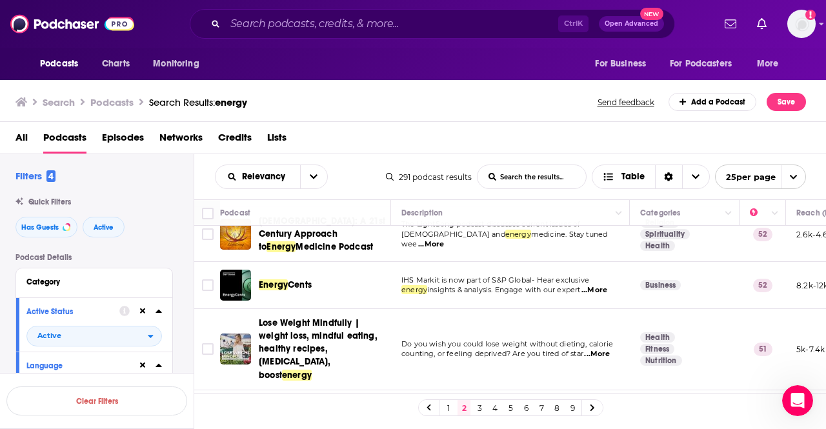
scroll to position [77, 0]
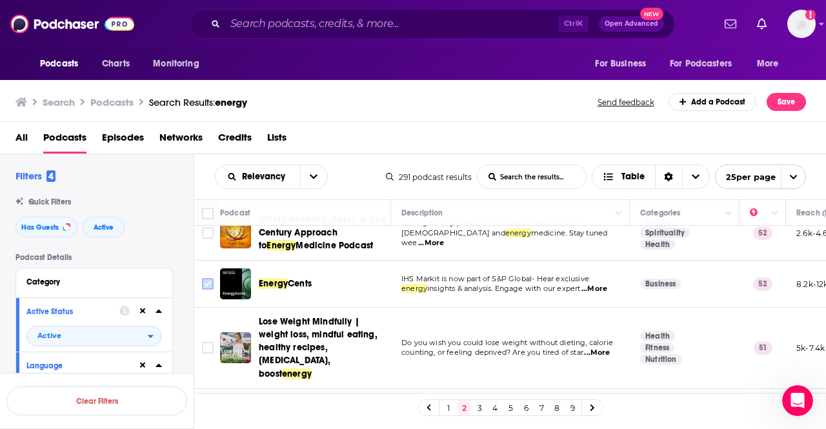
click at [209, 283] on input "Toggle select row" at bounding box center [208, 284] width 12 height 12
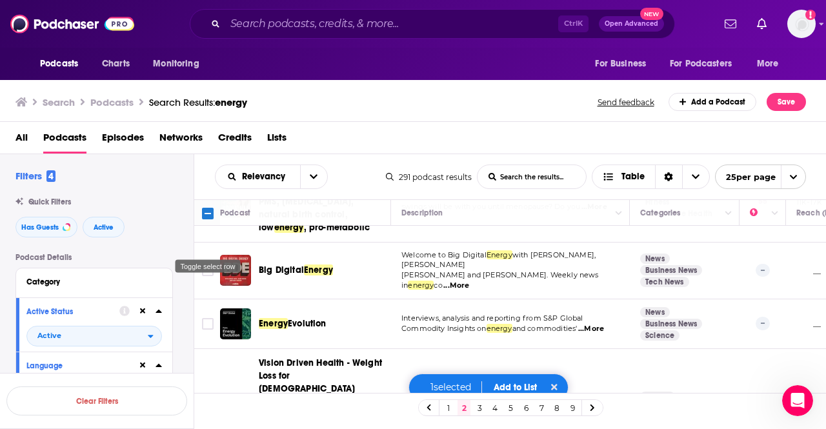
scroll to position [358, 0]
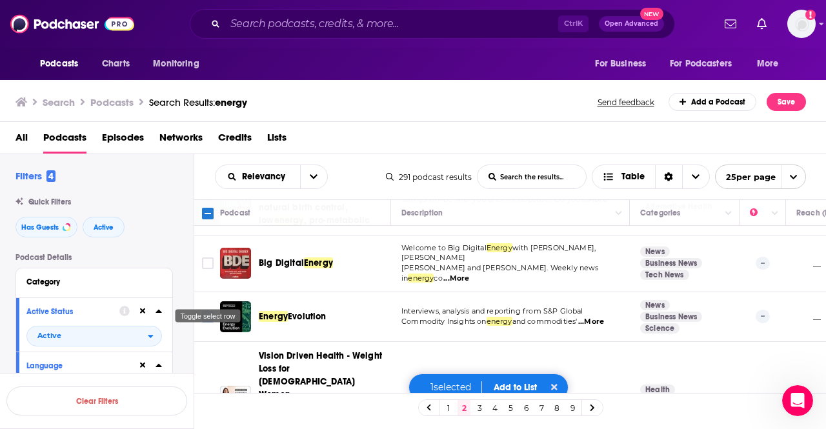
click at [207, 311] on input "Toggle select row" at bounding box center [208, 317] width 12 height 12
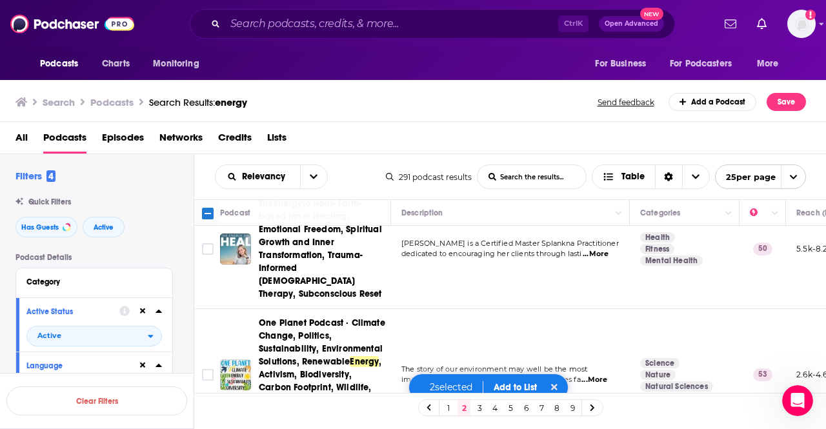
scroll to position [723, 0]
click at [204, 370] on input "Toggle select row" at bounding box center [208, 376] width 12 height 12
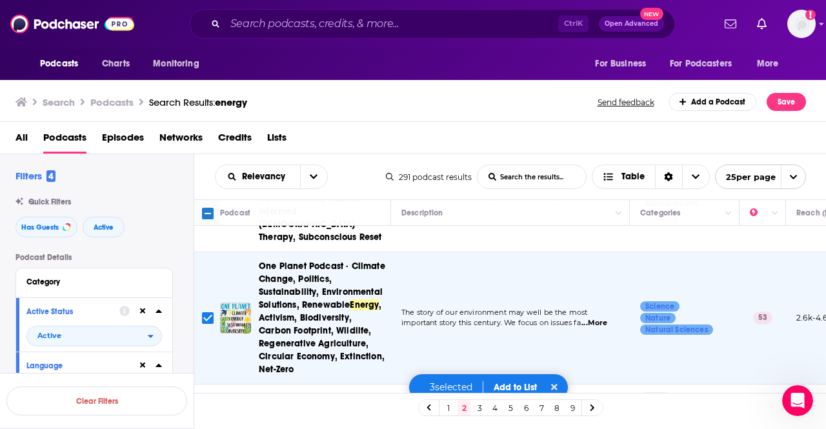
scroll to position [801, 0]
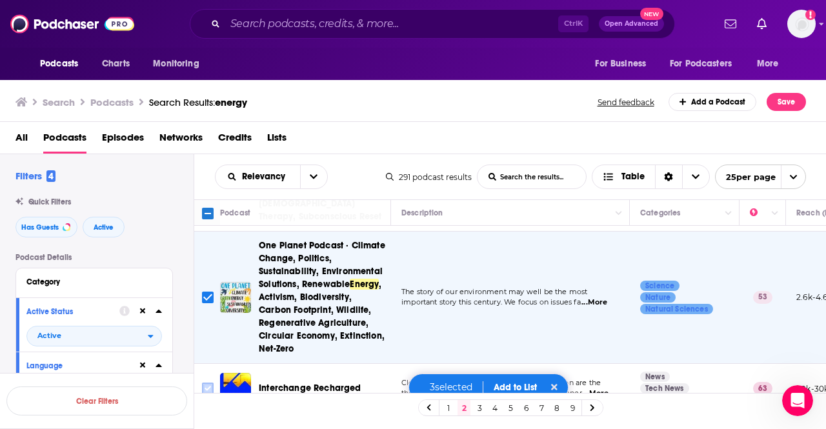
click at [207, 383] on input "Toggle select row" at bounding box center [208, 389] width 12 height 12
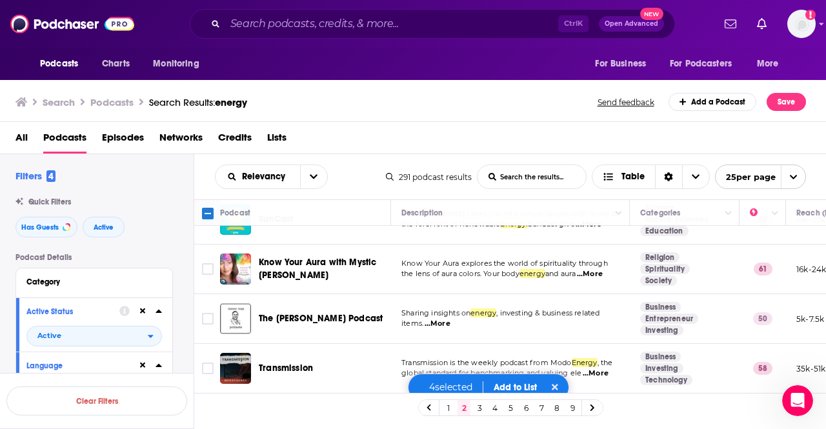
scroll to position [1027, 0]
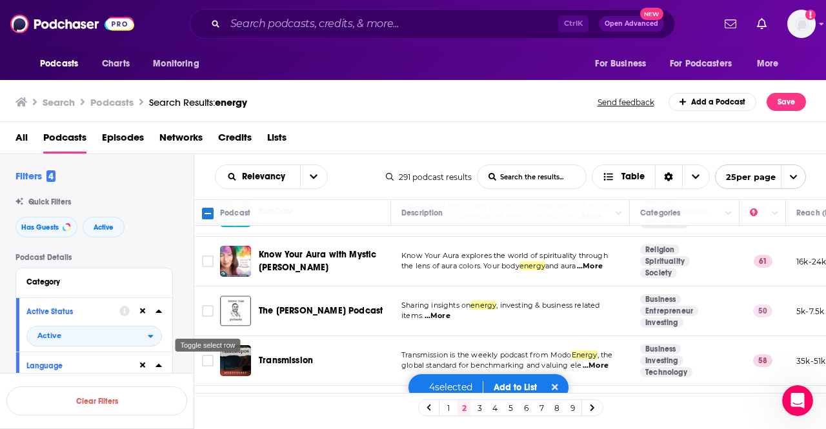
click at [205, 405] on input "Toggle select row" at bounding box center [208, 411] width 12 height 12
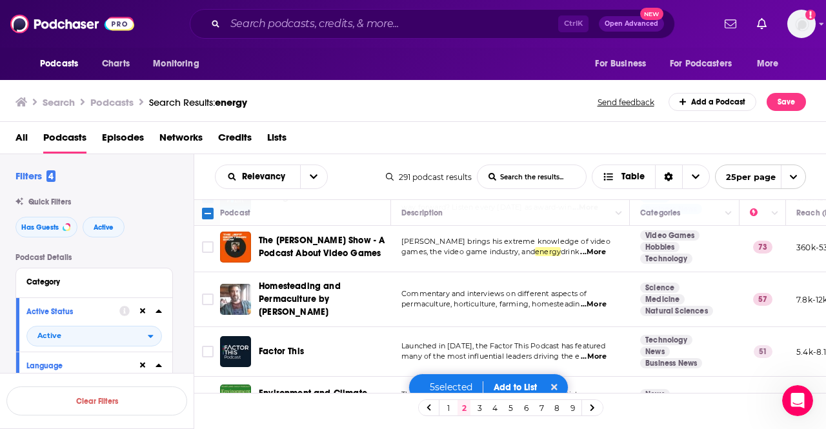
scroll to position [1241, 0]
click at [209, 345] on input "Toggle select row" at bounding box center [208, 351] width 12 height 12
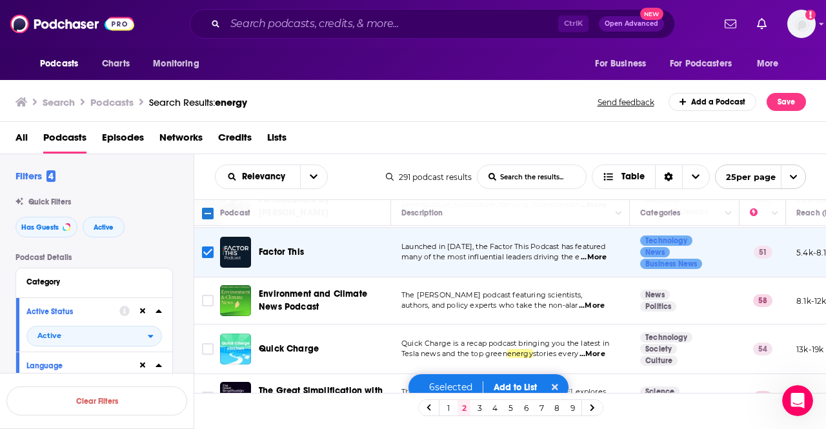
scroll to position [1340, 0]
click at [203, 392] on input "Toggle select row" at bounding box center [208, 398] width 12 height 12
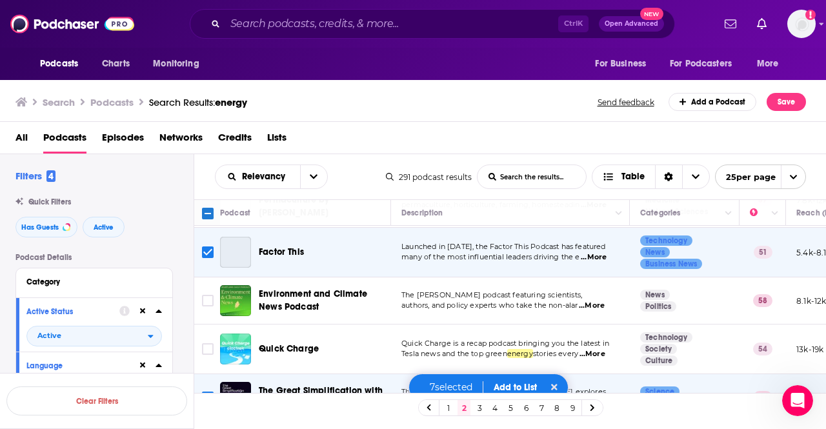
click at [519, 382] on button "Add to List" at bounding box center [515, 387] width 64 height 11
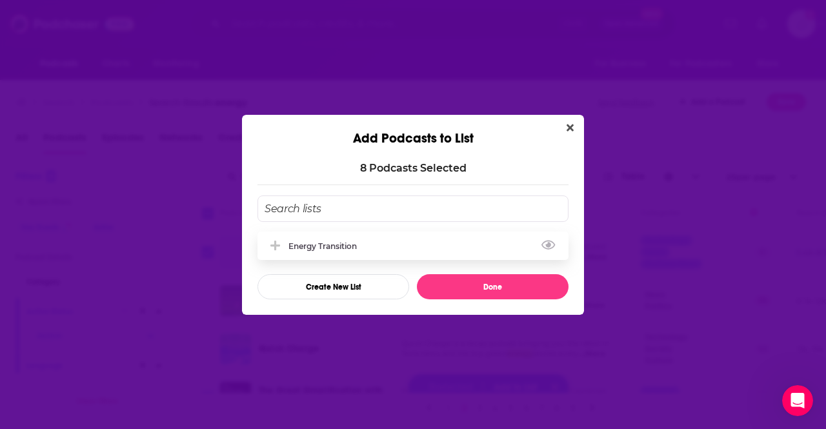
click at [331, 247] on div "Energy Transition" at bounding box center [326, 246] width 76 height 10
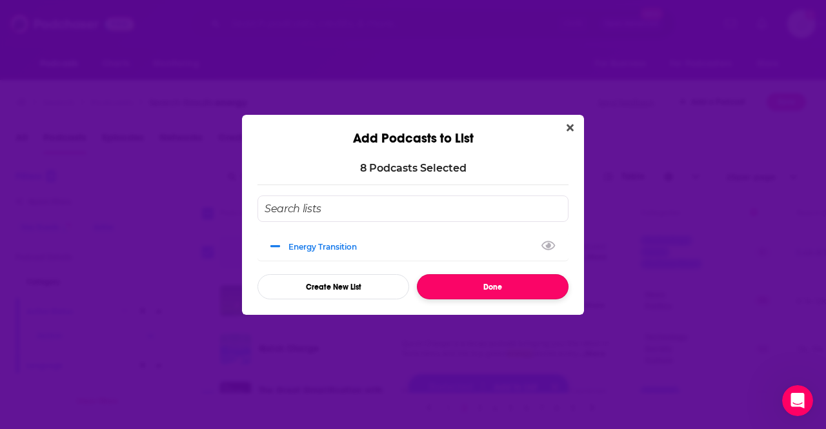
click at [503, 293] on button "Done" at bounding box center [493, 286] width 152 height 25
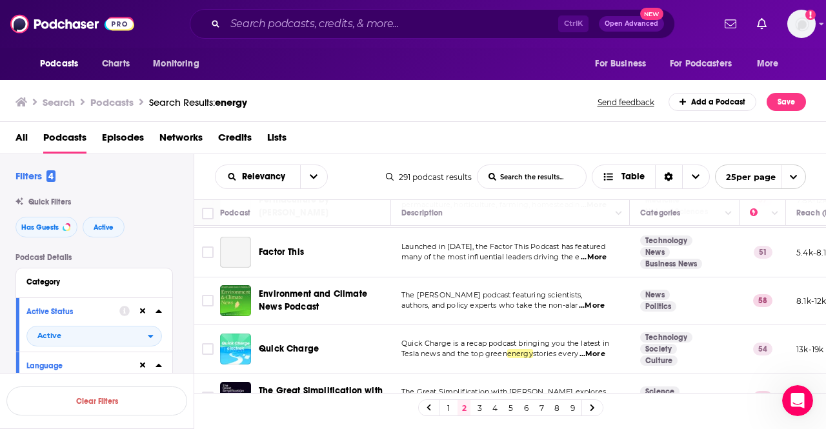
click at [480, 408] on link "3" at bounding box center [479, 407] width 13 height 15
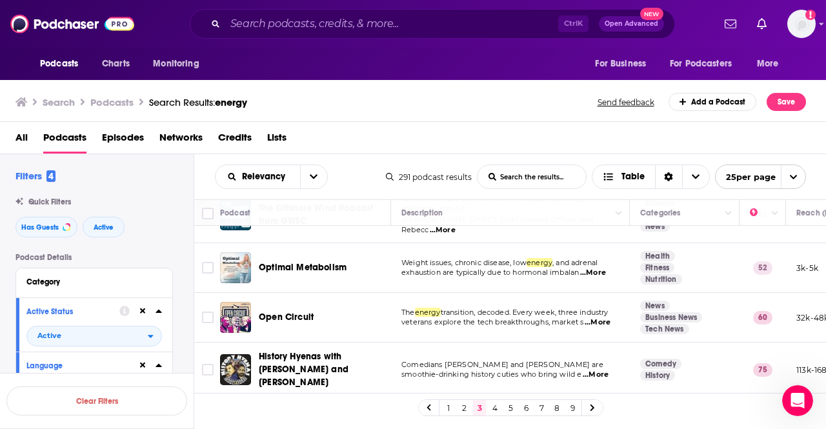
scroll to position [440, 0]
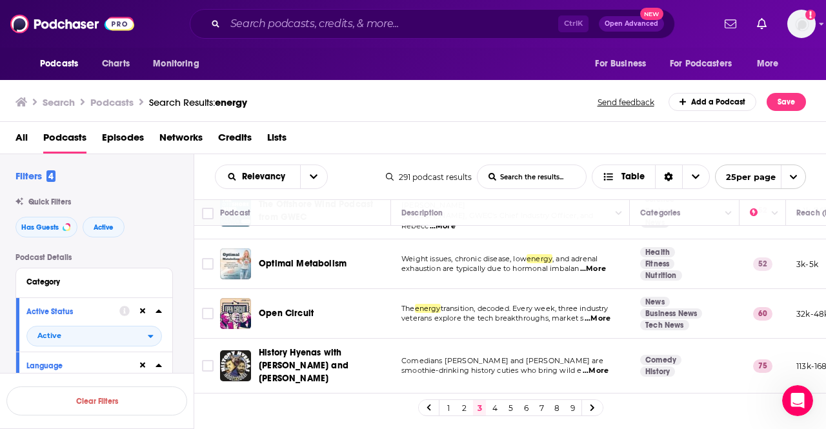
click at [595, 314] on span "...More" at bounding box center [598, 319] width 26 height 10
click at [408, 314] on span "veterans explore the tech breakthroughs, market s" at bounding box center [492, 318] width 182 height 9
click at [538, 304] on span "transition, decoded. Every week, three industry" at bounding box center [525, 308] width 168 height 9
click at [210, 308] on input "Toggle select row" at bounding box center [208, 314] width 12 height 12
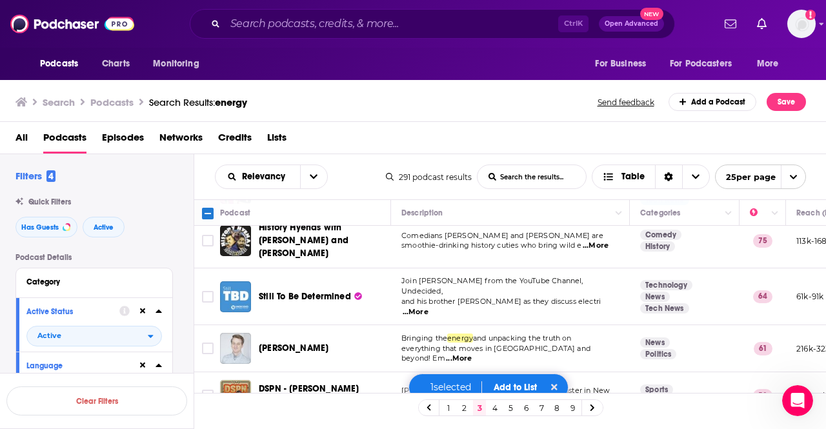
scroll to position [569, 0]
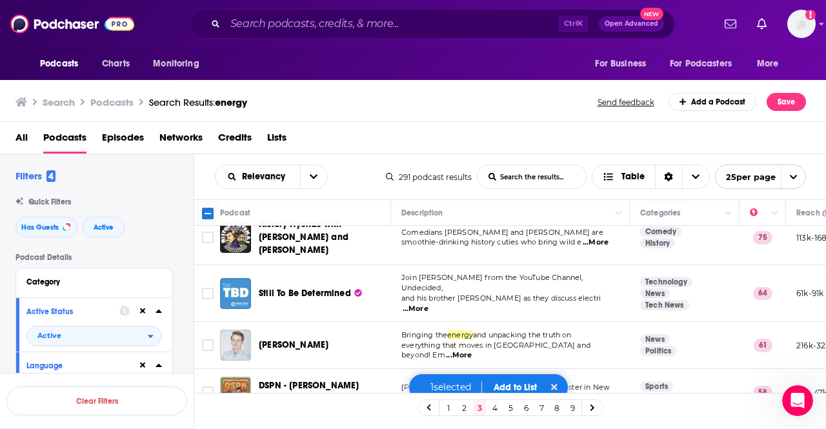
click at [429, 304] on span "...More" at bounding box center [416, 309] width 26 height 10
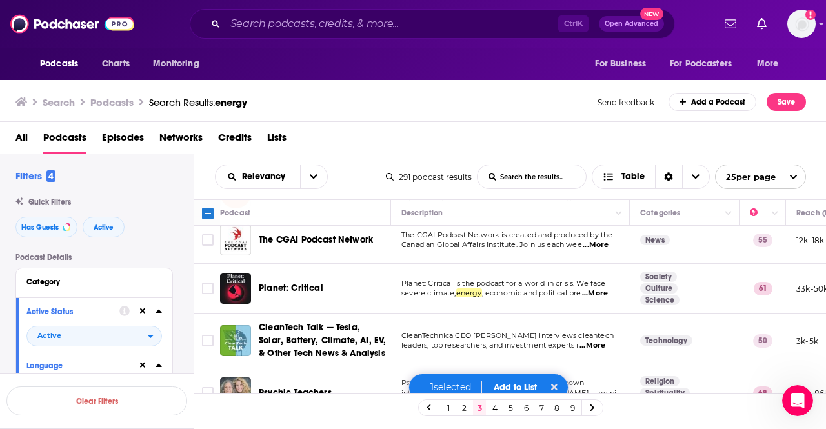
scroll to position [913, 0]
click at [600, 288] on span "...More" at bounding box center [595, 293] width 26 height 10
click at [487, 340] on span "leaders, top researchers, and investment experts i" at bounding box center [489, 344] width 177 height 9
click at [210, 282] on input "Toggle select row" at bounding box center [208, 288] width 12 height 12
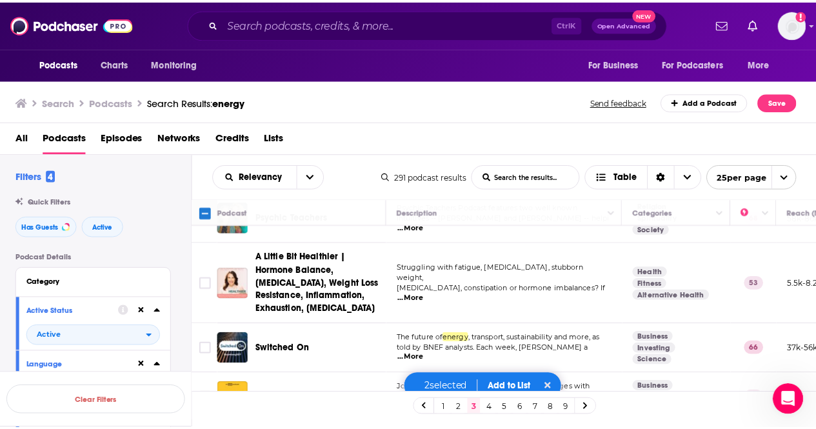
scroll to position [1097, 0]
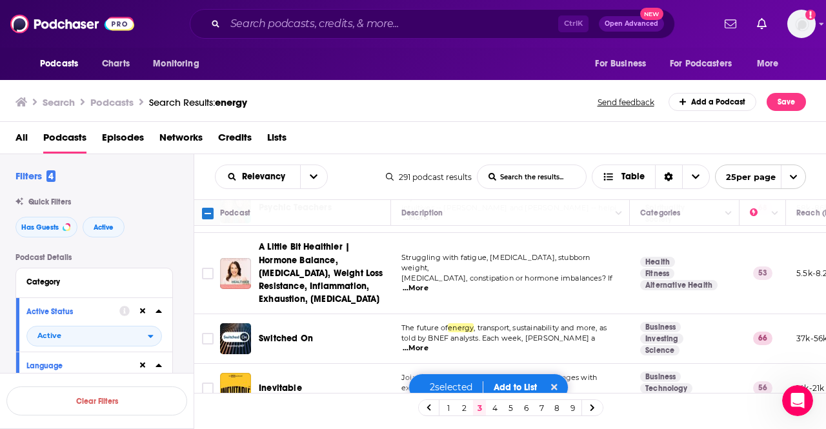
click at [429, 343] on span "...More" at bounding box center [416, 348] width 26 height 10
click at [400, 364] on td "Join [PERSON_NAME] each week as he engages with experts across disciplines to e…" at bounding box center [510, 388] width 239 height 49
click at [498, 384] on button "Add to List" at bounding box center [515, 387] width 64 height 11
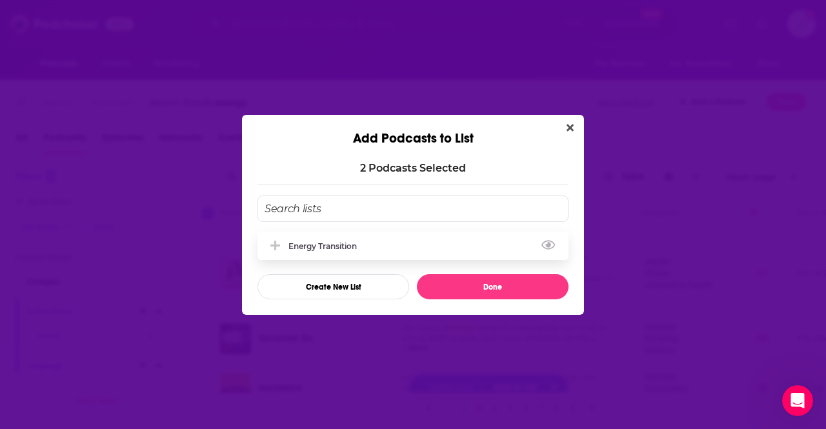
click at [326, 252] on div "Energy Transition" at bounding box center [413, 246] width 311 height 28
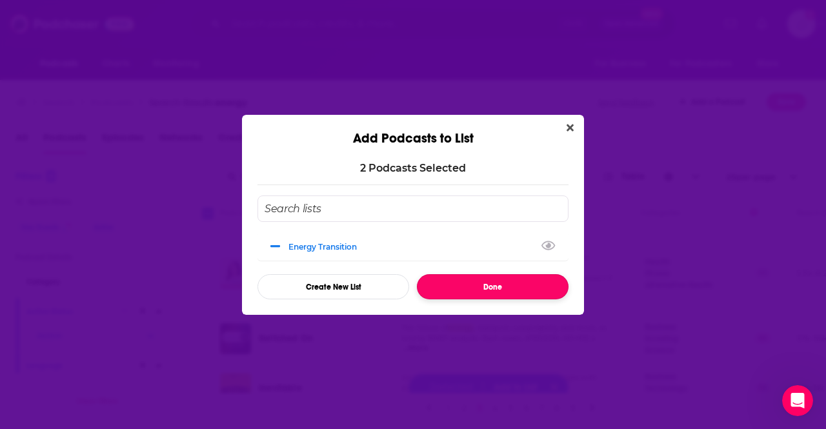
click at [519, 287] on button "Done" at bounding box center [493, 286] width 152 height 25
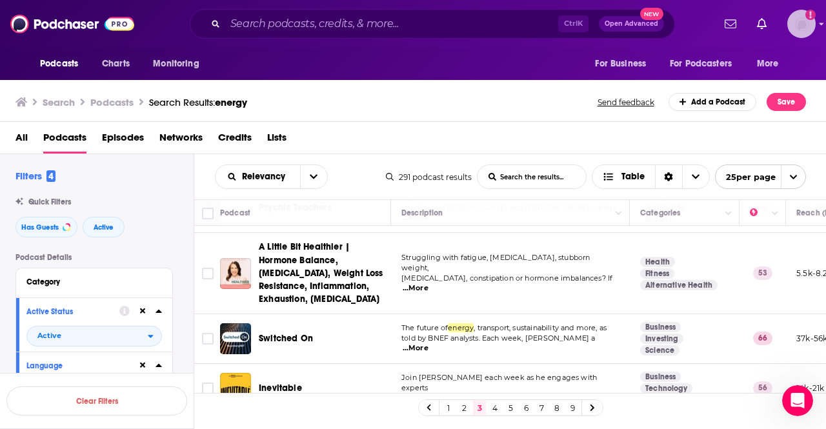
click at [796, 17] on img "Logged in as CierraSunPR" at bounding box center [801, 24] width 28 height 28
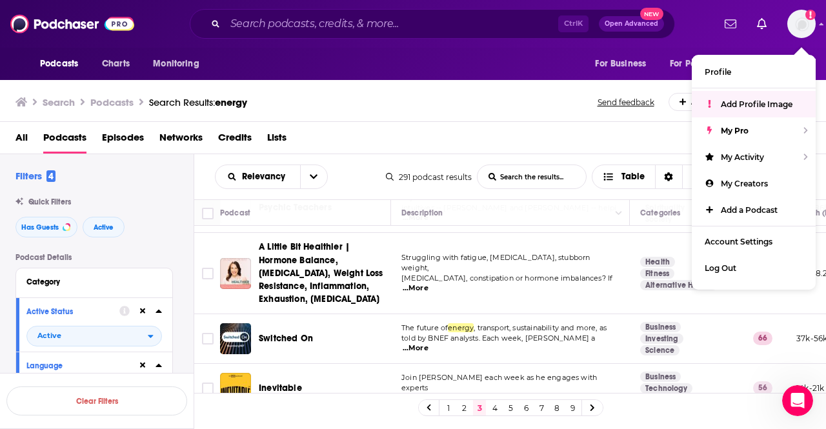
click at [433, 118] on div "Search Podcasts Search Results: energy Send feedback Add a Podcast Save" at bounding box center [413, 99] width 827 height 45
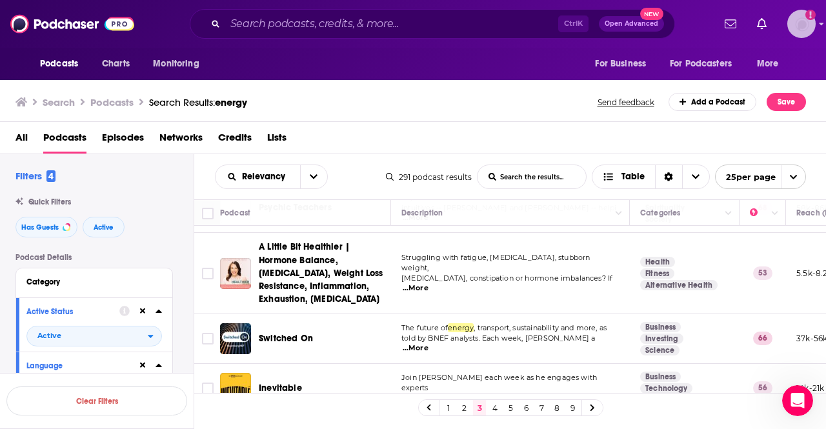
click at [798, 30] on img "Logged in as CierraSunPR" at bounding box center [801, 24] width 28 height 28
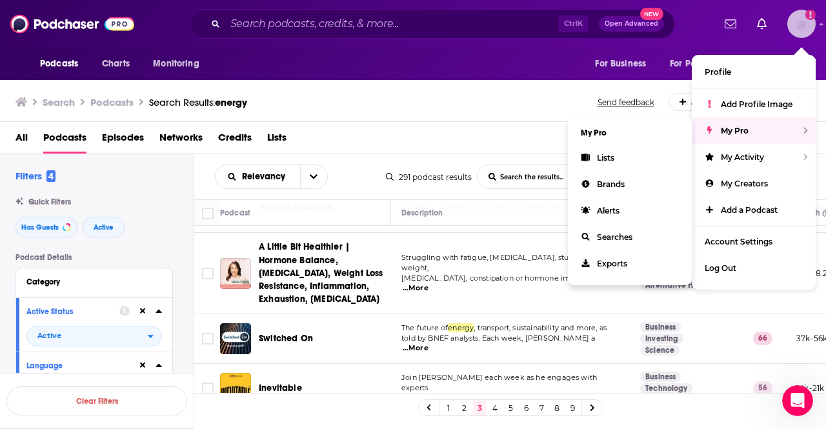
click at [759, 125] on div "My Pro" at bounding box center [754, 130] width 124 height 26
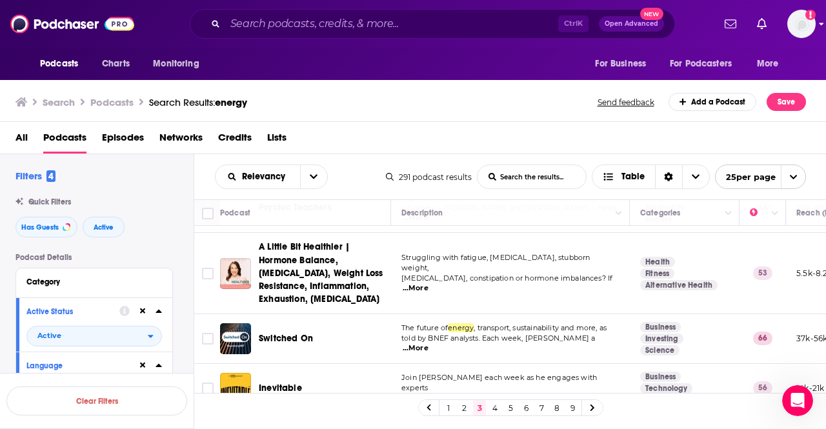
click at [816, 23] on div "Podcasts Charts Monitoring Ctrl K Open Advanced New For Business For Podcasters…" at bounding box center [413, 24] width 826 height 48
click at [805, 22] on img "Logged in as CierraSunPR" at bounding box center [801, 24] width 28 height 28
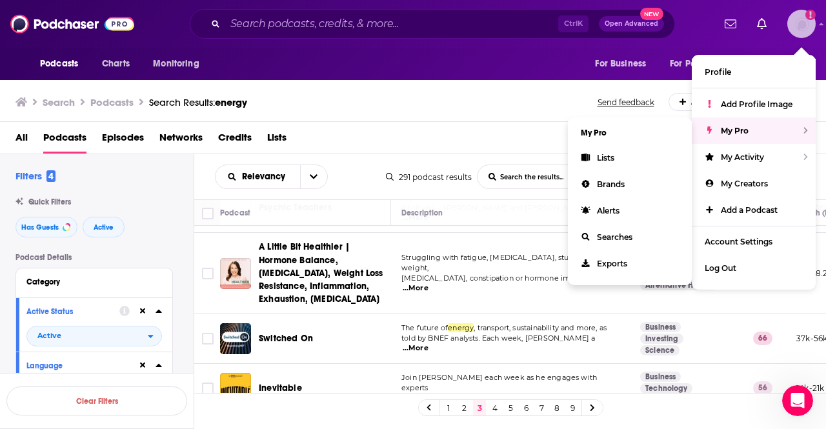
click at [735, 130] on span "My Pro" at bounding box center [735, 131] width 28 height 10
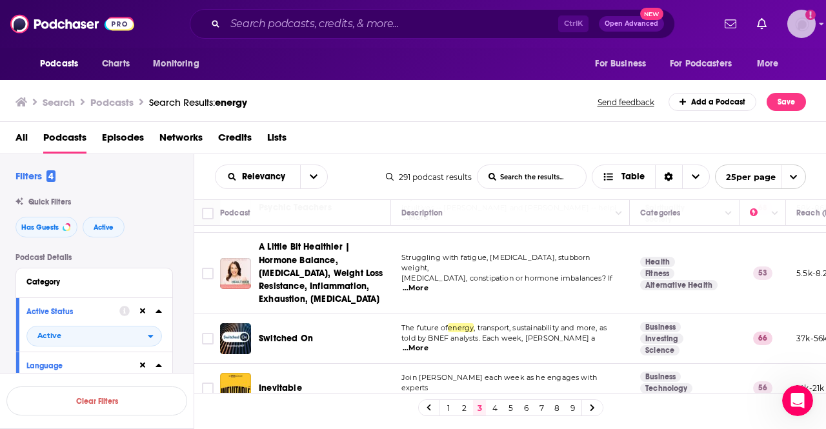
click at [814, 26] on img "Logged in as CierraSunPR" at bounding box center [801, 24] width 28 height 28
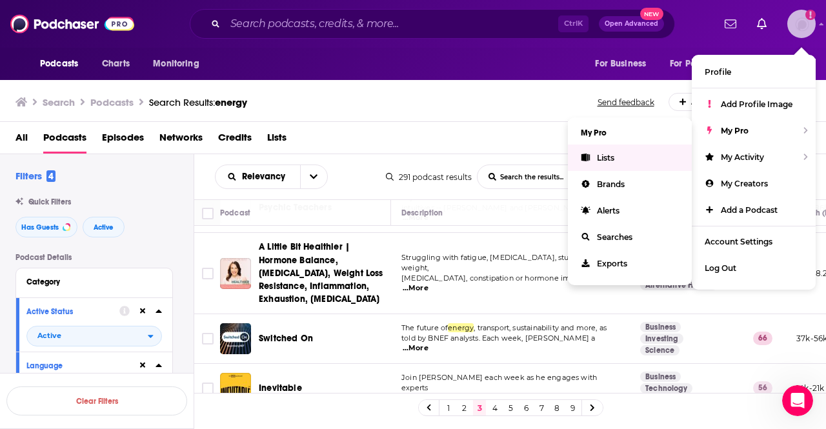
click at [620, 156] on link "Lists" at bounding box center [630, 158] width 124 height 26
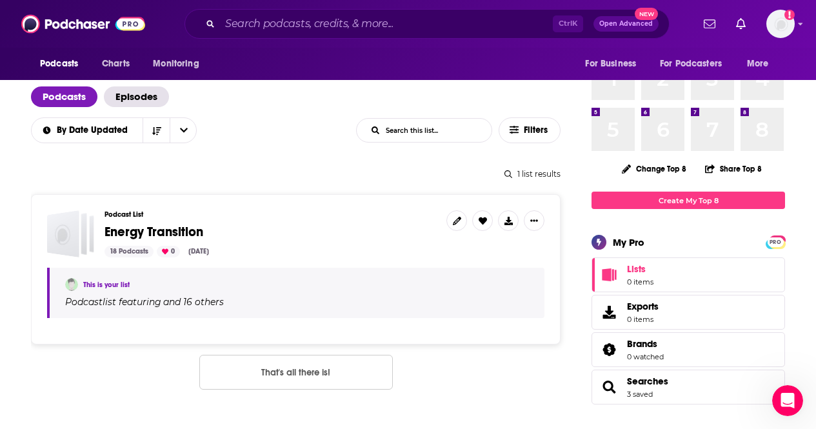
scroll to position [79, 0]
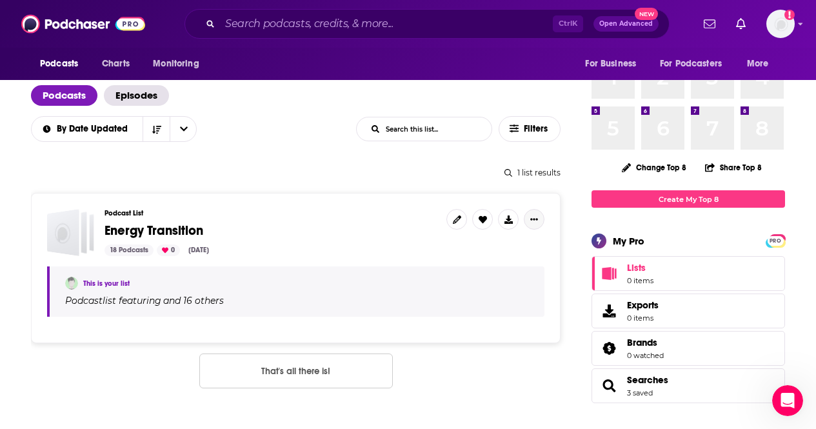
click at [538, 218] on icon "Show More Button" at bounding box center [535, 220] width 8 height 8
click at [463, 321] on button "Share" at bounding box center [491, 322] width 124 height 24
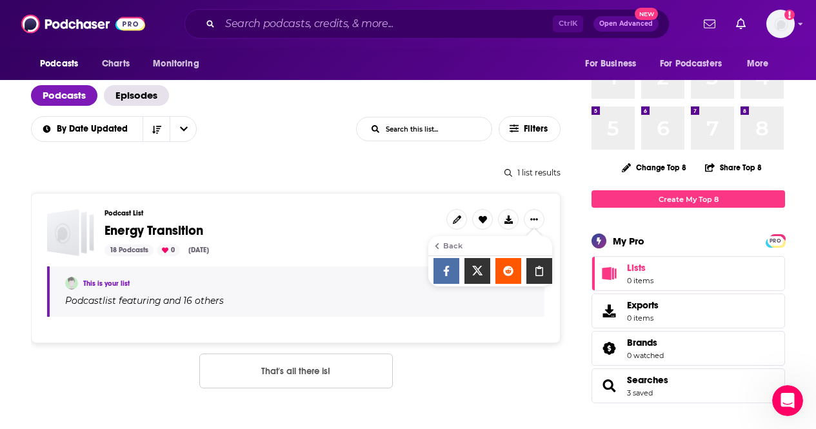
click at [543, 270] on icon "Show additional menu" at bounding box center [540, 271] width 8 height 10
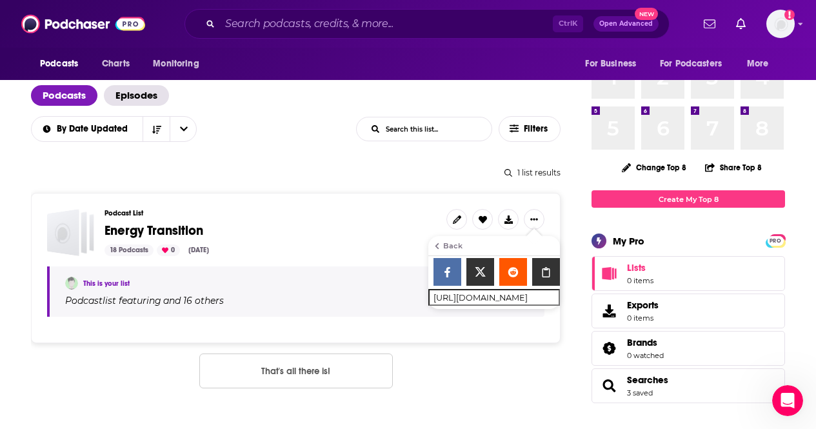
click at [152, 225] on span "Energy Transition" at bounding box center [154, 231] width 99 height 16
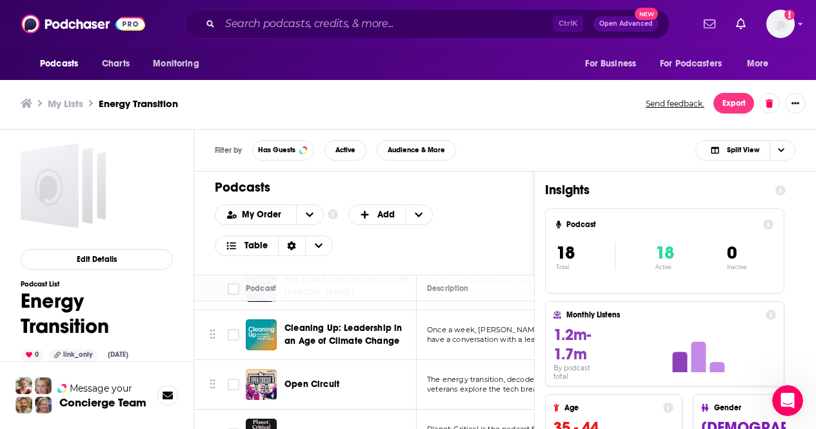
scroll to position [860, 0]
